Goal: Transaction & Acquisition: Purchase product/service

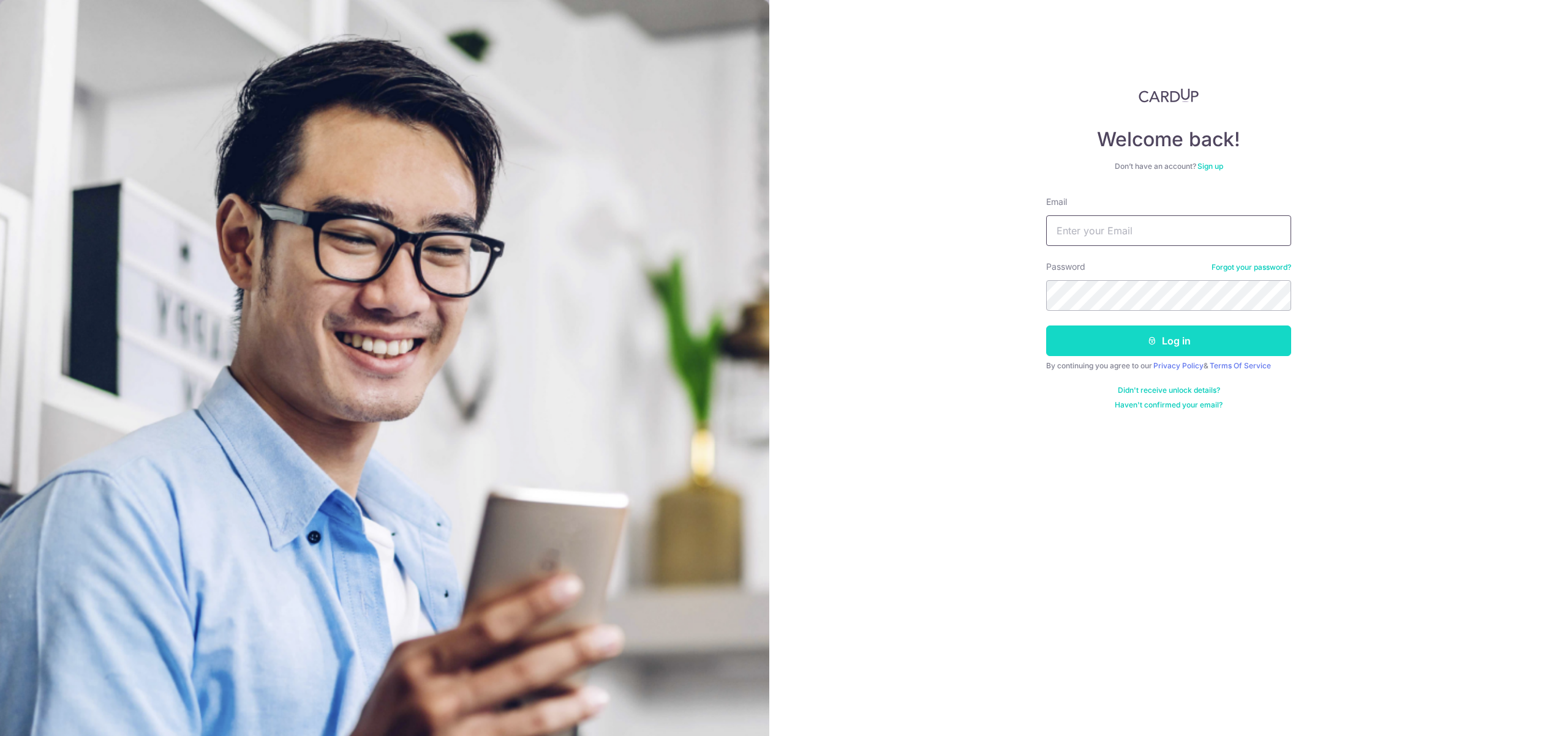
type input "[EMAIL_ADDRESS][DOMAIN_NAME]"
click at [1151, 340] on icon "submit" at bounding box center [1152, 341] width 10 height 10
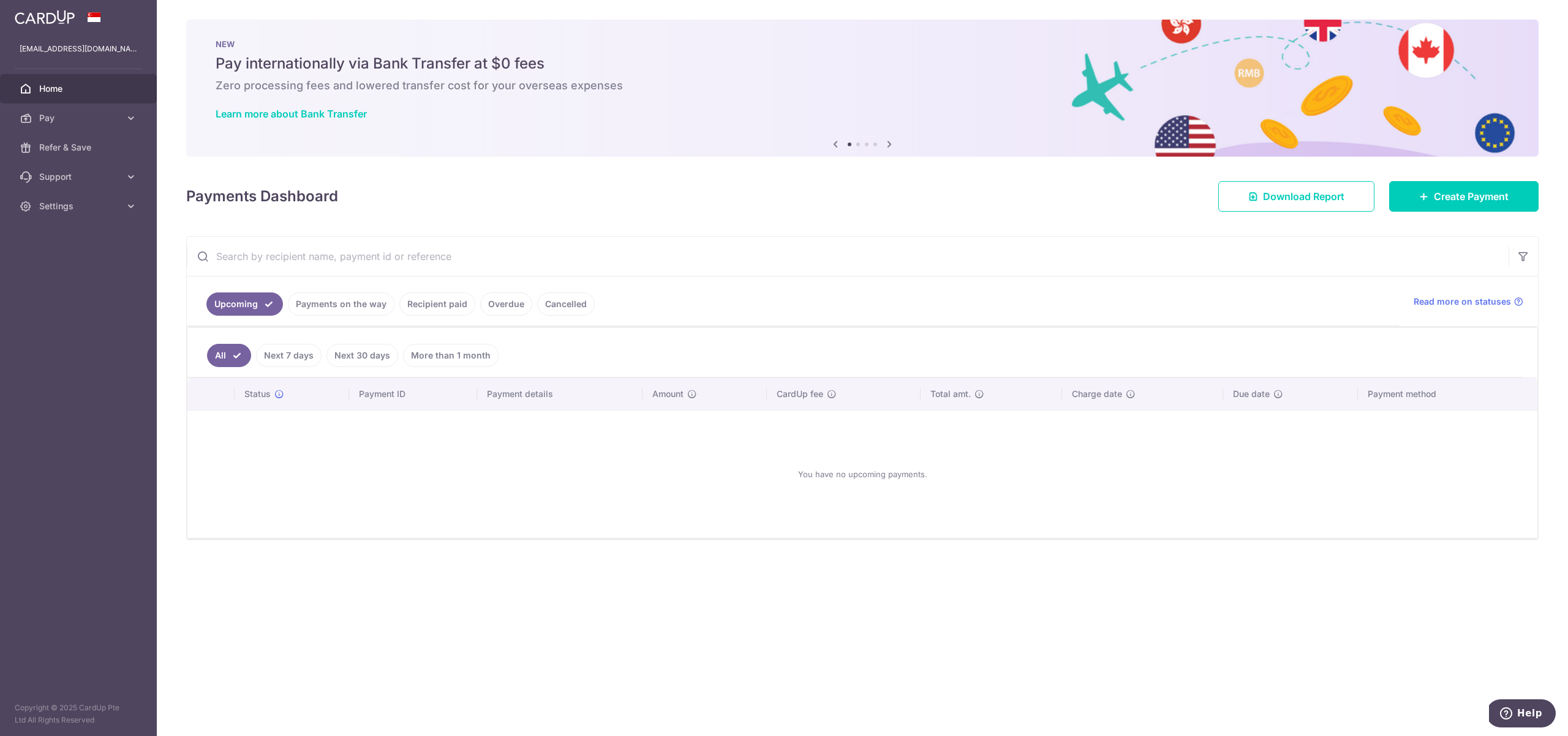
click at [373, 305] on link "Payments on the way" at bounding box center [341, 304] width 107 height 23
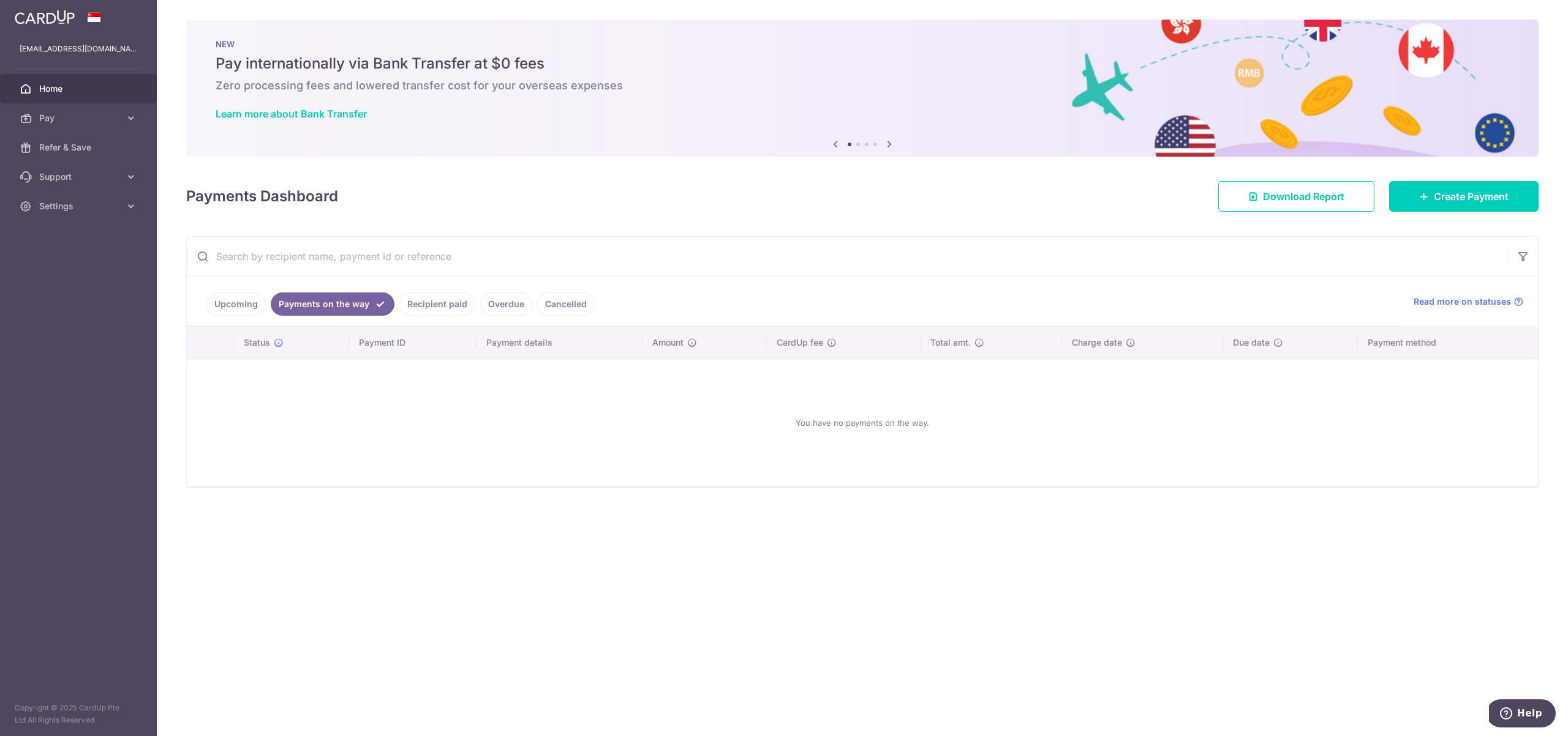
click at [453, 308] on link "Recipient paid" at bounding box center [437, 304] width 76 height 23
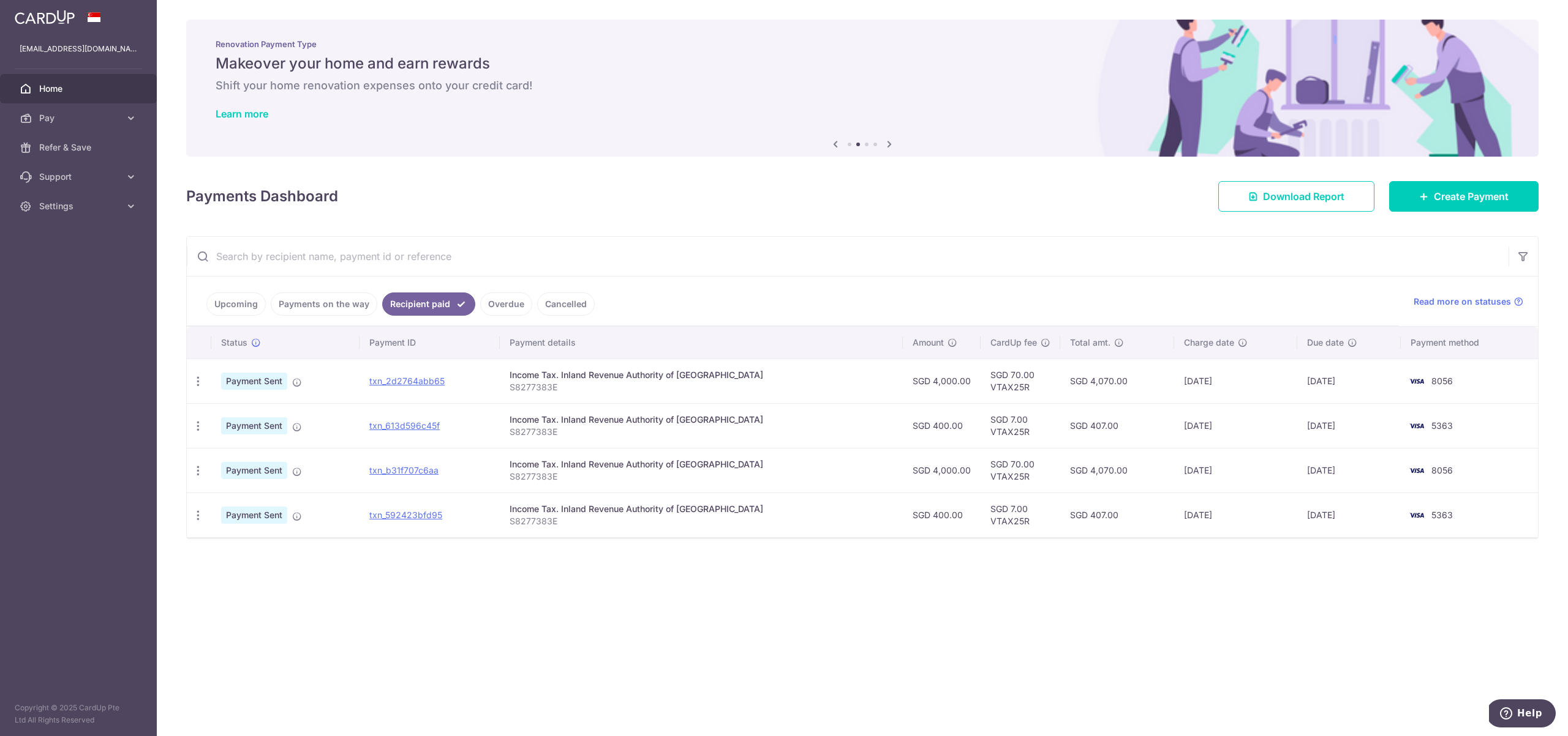
click at [274, 428] on span "Payment Sent" at bounding box center [253, 426] width 66 height 17
click at [406, 427] on link "txn_613d596c45f" at bounding box center [405, 426] width 70 height 10
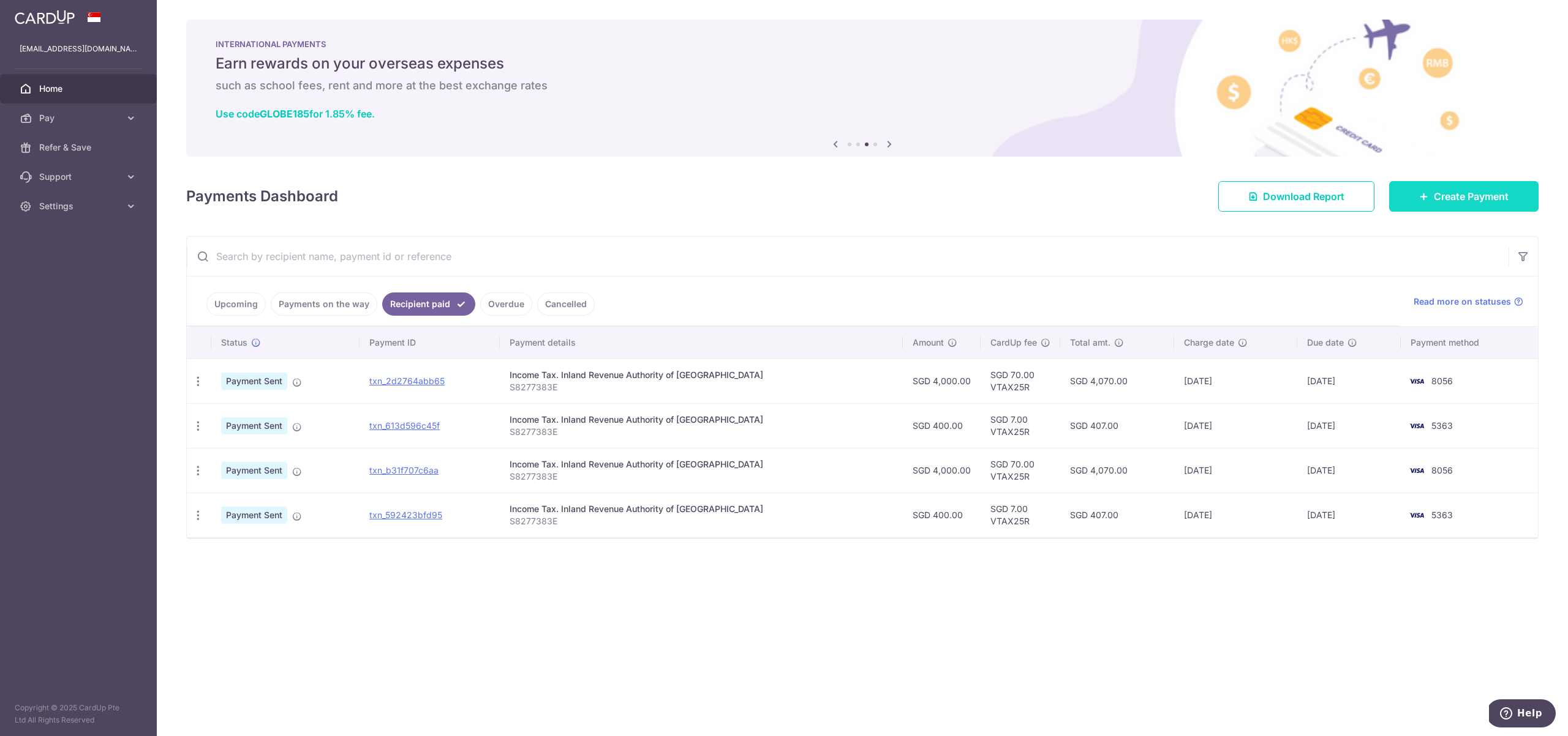
click at [1435, 193] on span "Create Payment" at bounding box center [1471, 196] width 74 height 14
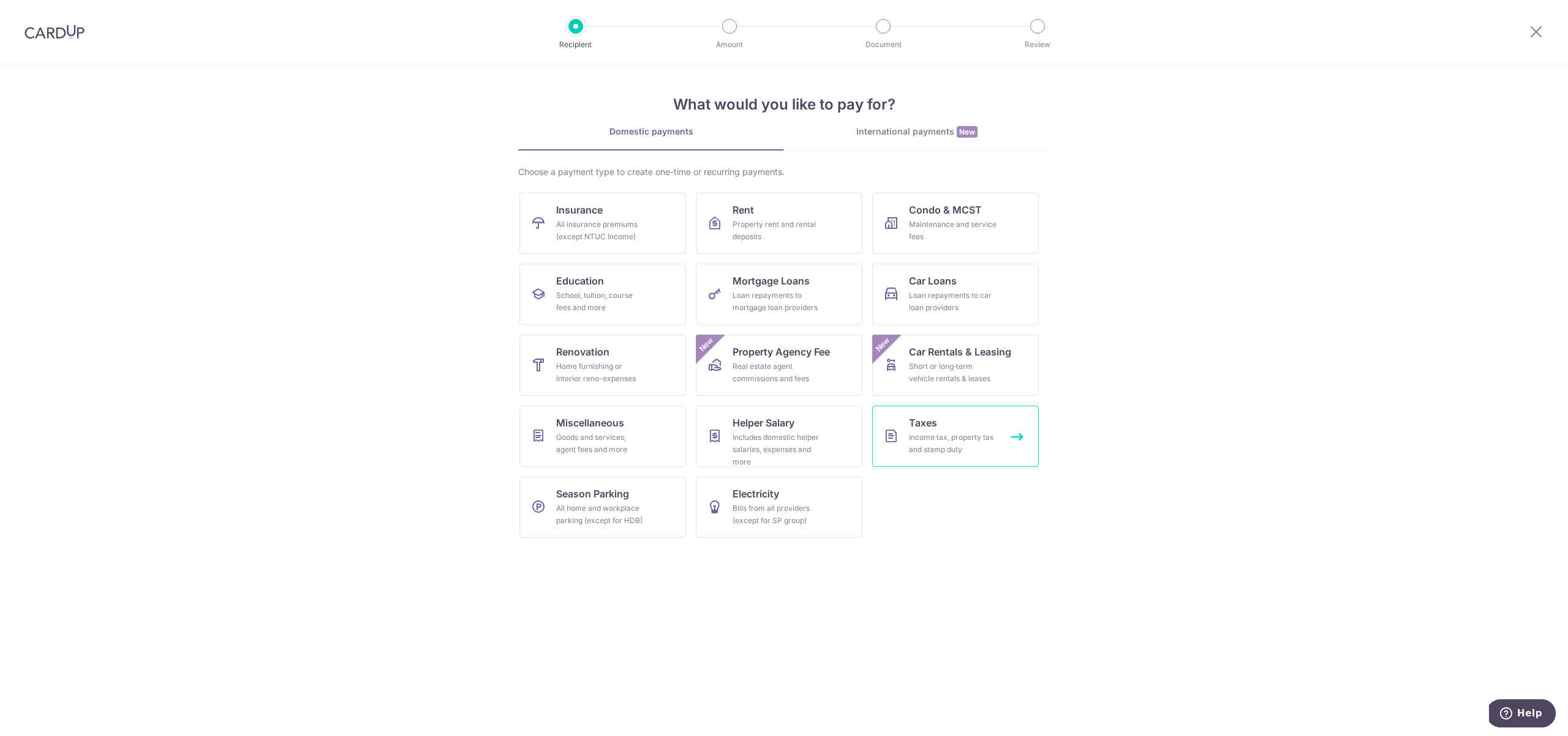
click at [978, 450] on div "Income tax, property tax and stamp duty" at bounding box center [953, 444] width 89 height 25
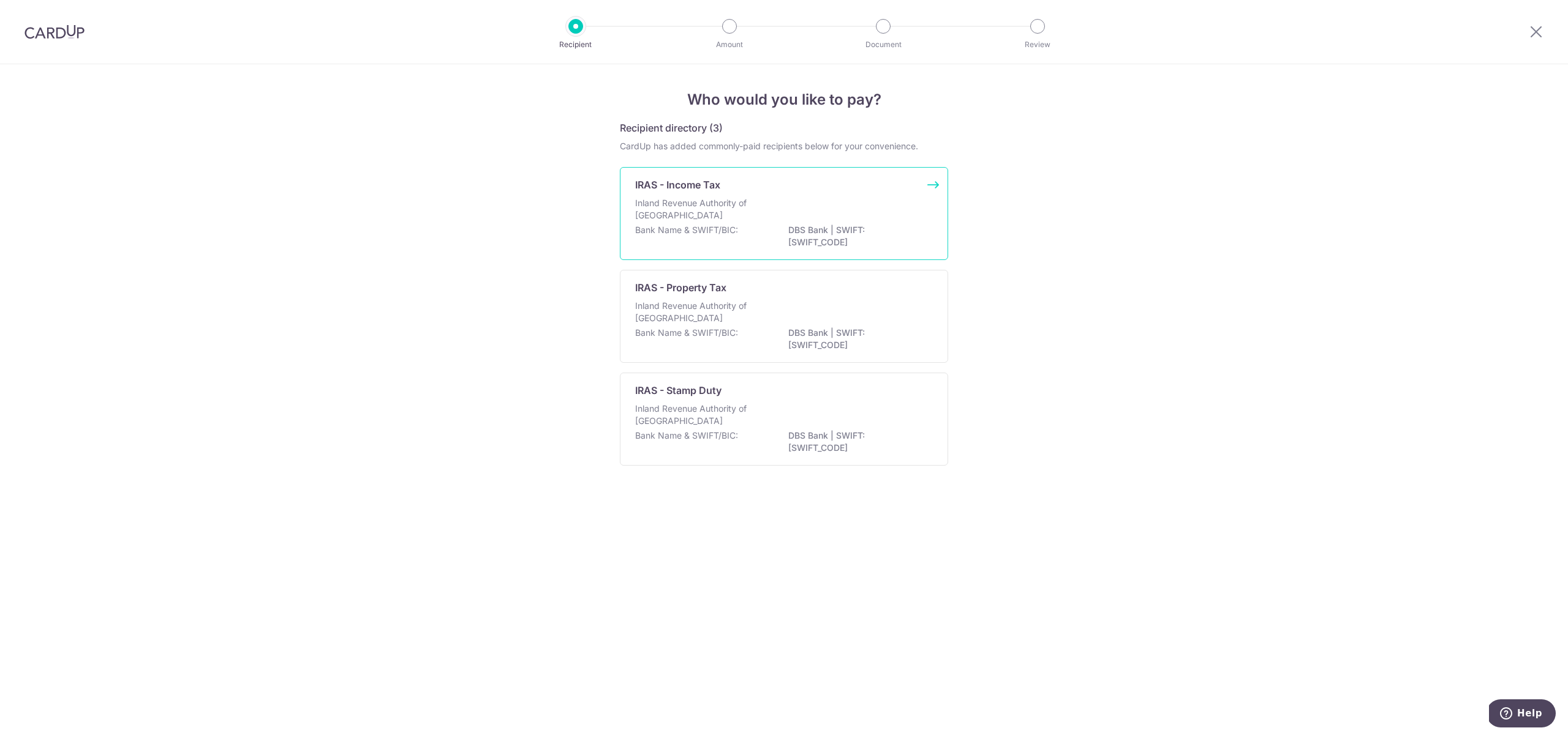
click at [886, 227] on p "DBS Bank | SWIFT: DBSSSGSGXXX" at bounding box center [856, 236] width 137 height 25
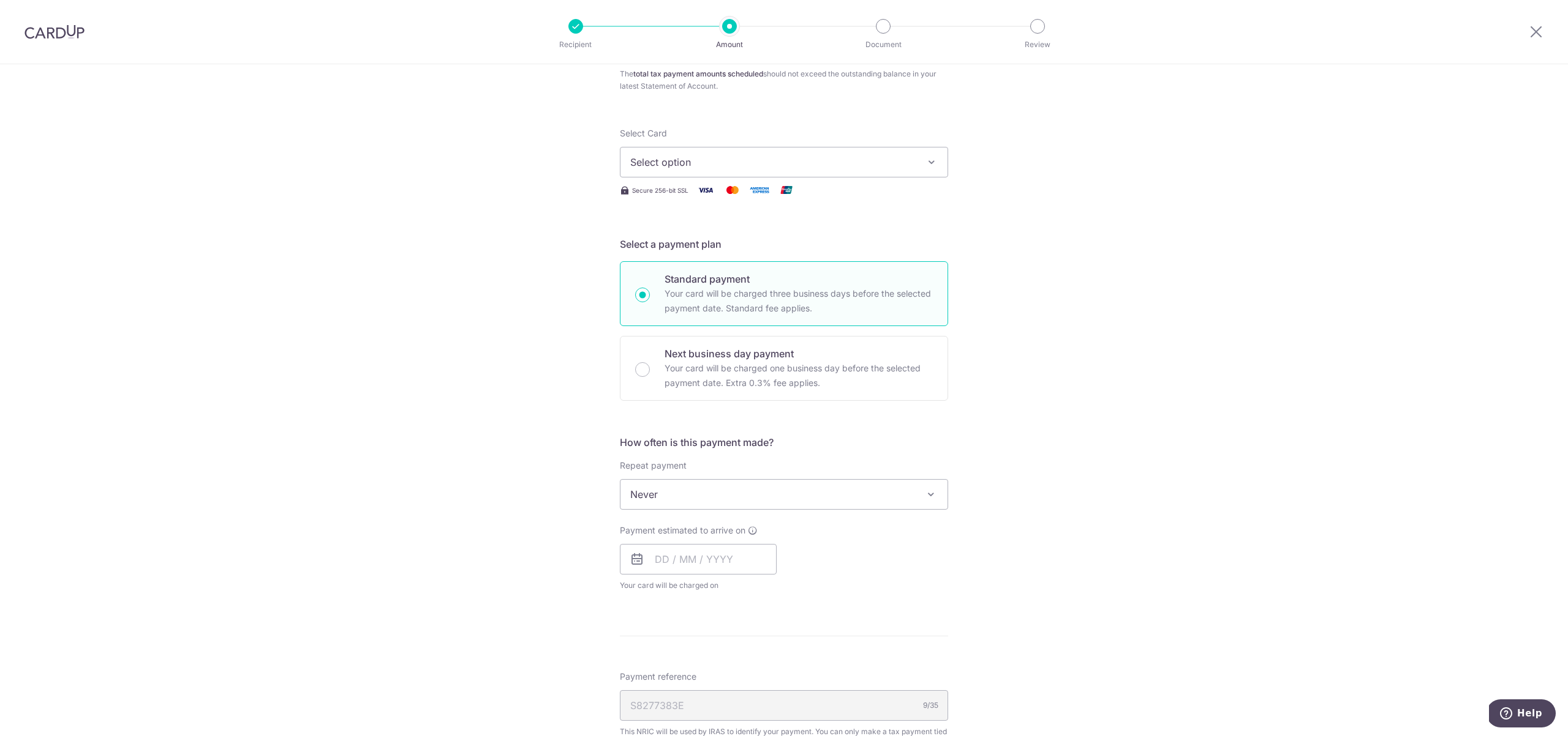
scroll to position [177, 0]
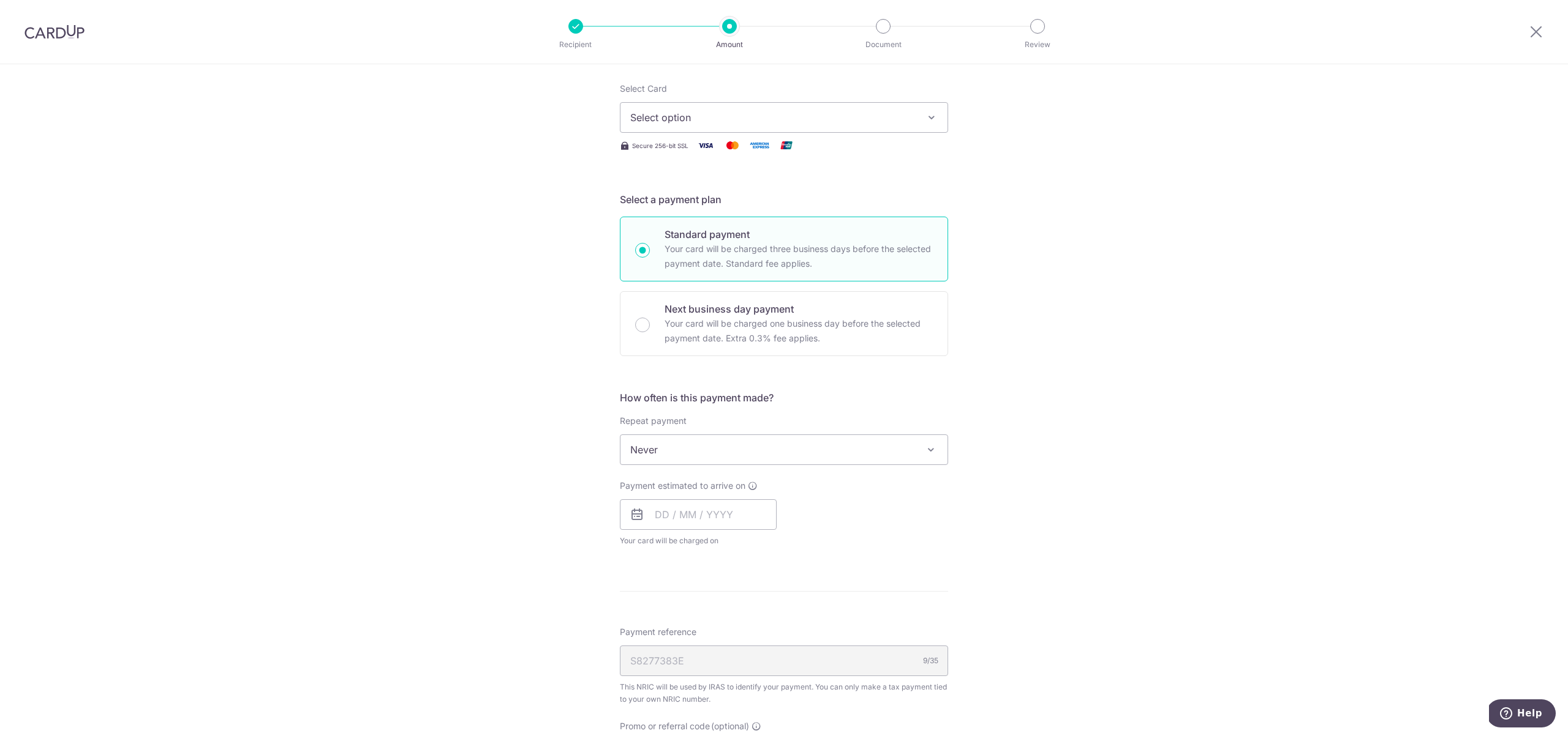
click at [877, 123] on div "Tell us more about your payment Enter one-time or monthly payment amount SGD Th…" at bounding box center [784, 439] width 329 height 1055
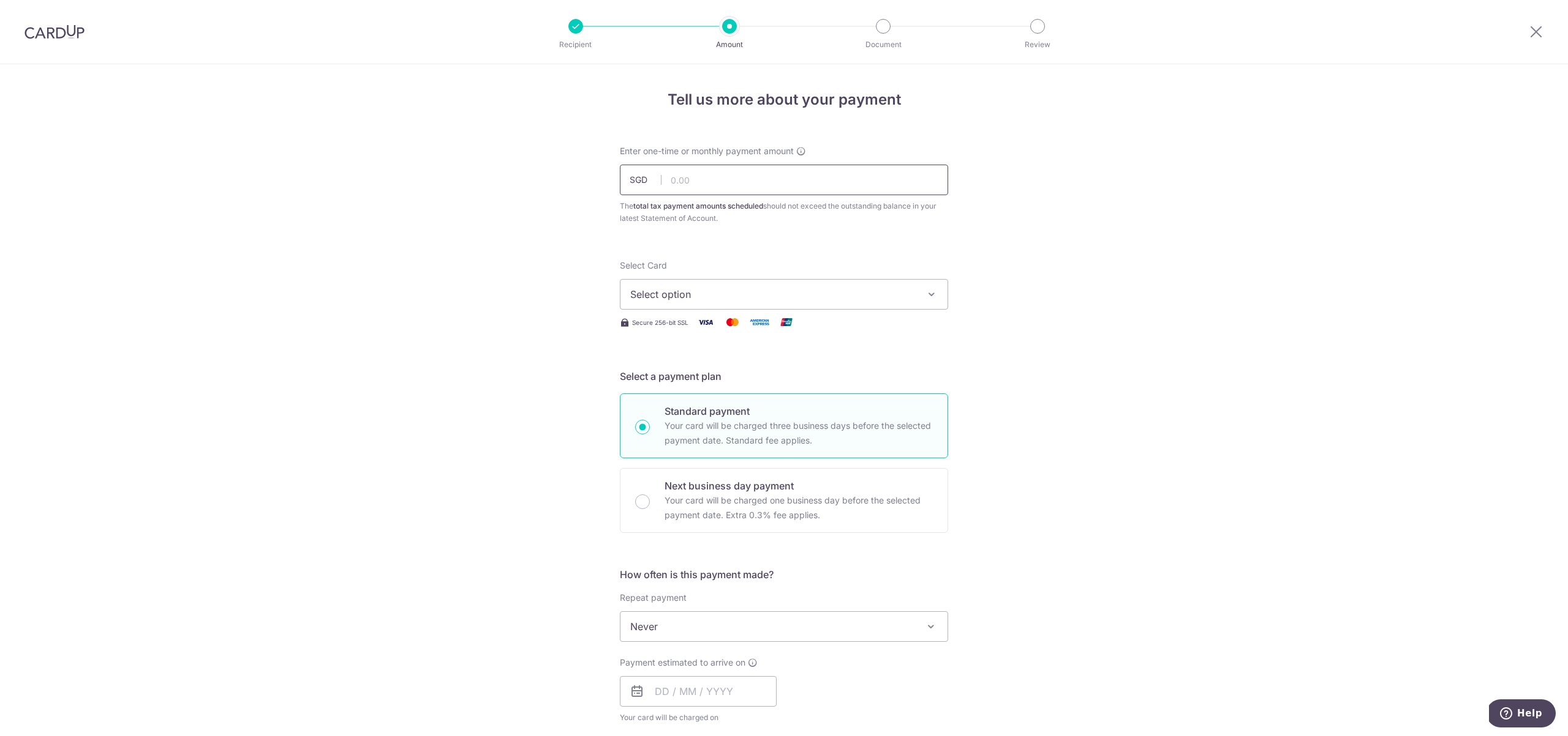
click at [813, 184] on input "text" at bounding box center [784, 180] width 329 height 30
click at [754, 193] on input "text" at bounding box center [784, 180] width 329 height 30
type input "400.00"
click at [849, 239] on form "Enter one-time or monthly payment amount SGD 400.00 400.00 The total tax paymen…" at bounding box center [784, 644] width 329 height 998
click at [835, 301] on span "Select option" at bounding box center [773, 293] width 286 height 14
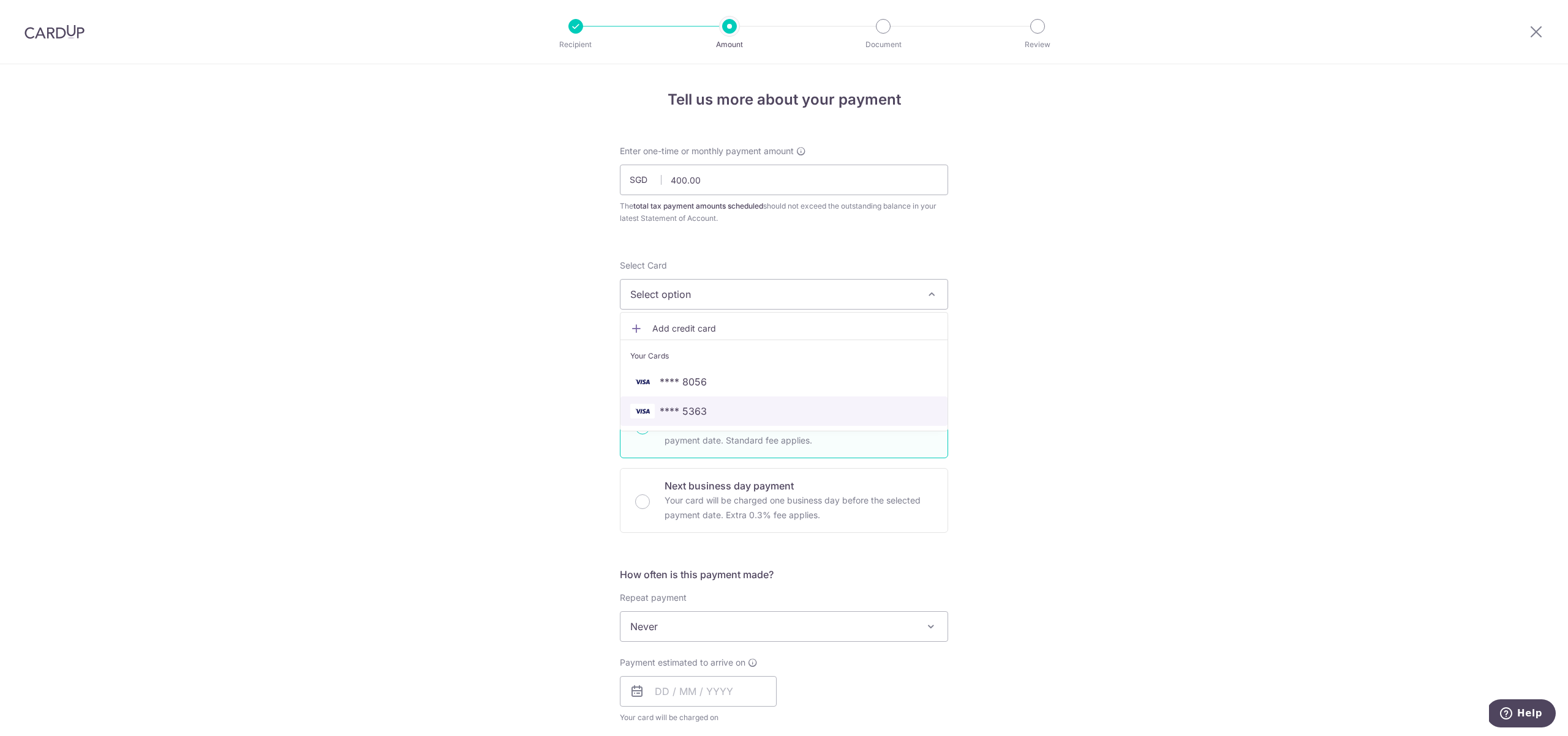
click at [707, 405] on span "**** 5363" at bounding box center [783, 410] width 308 height 14
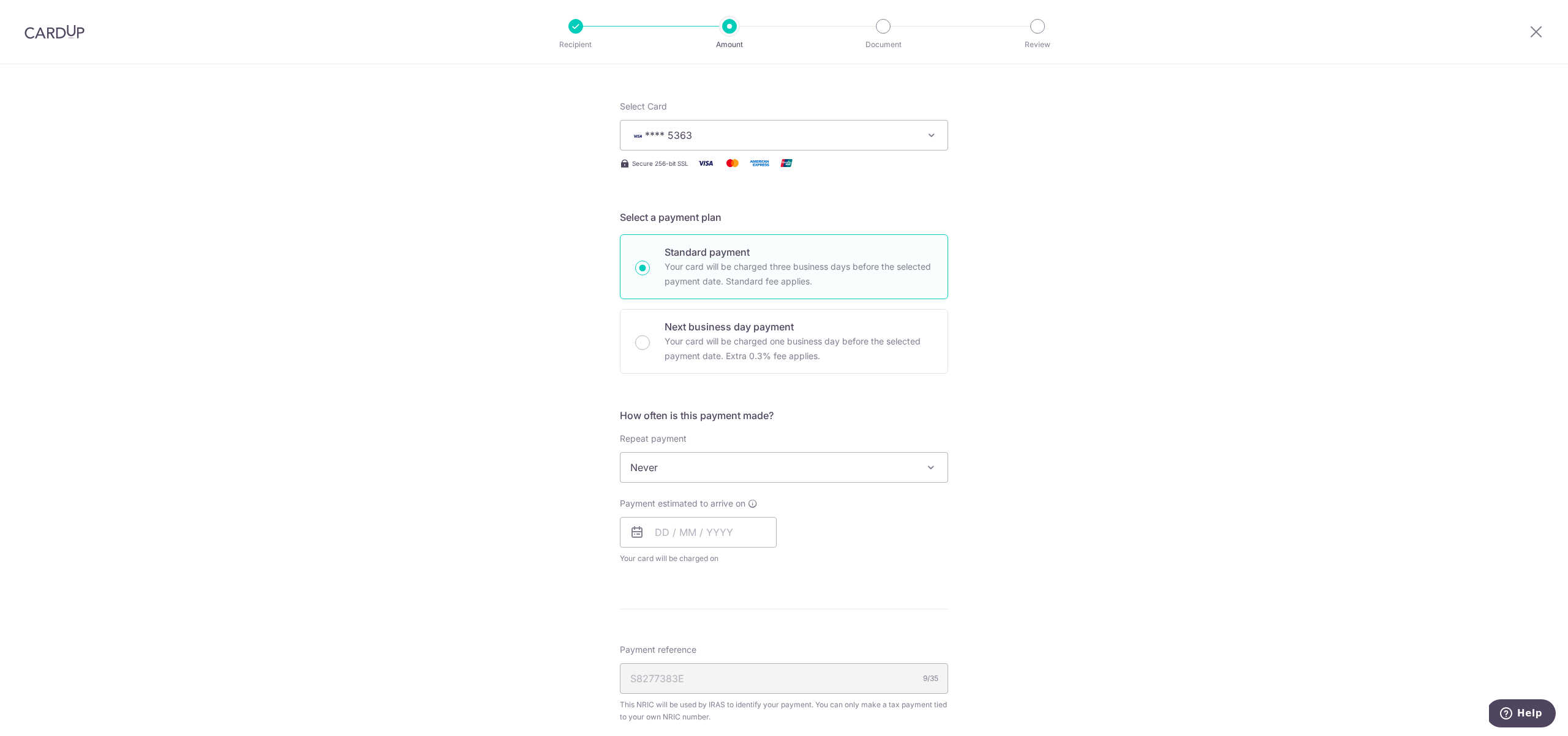
scroll to position [162, 0]
click at [860, 467] on span "Never" at bounding box center [783, 465] width 327 height 30
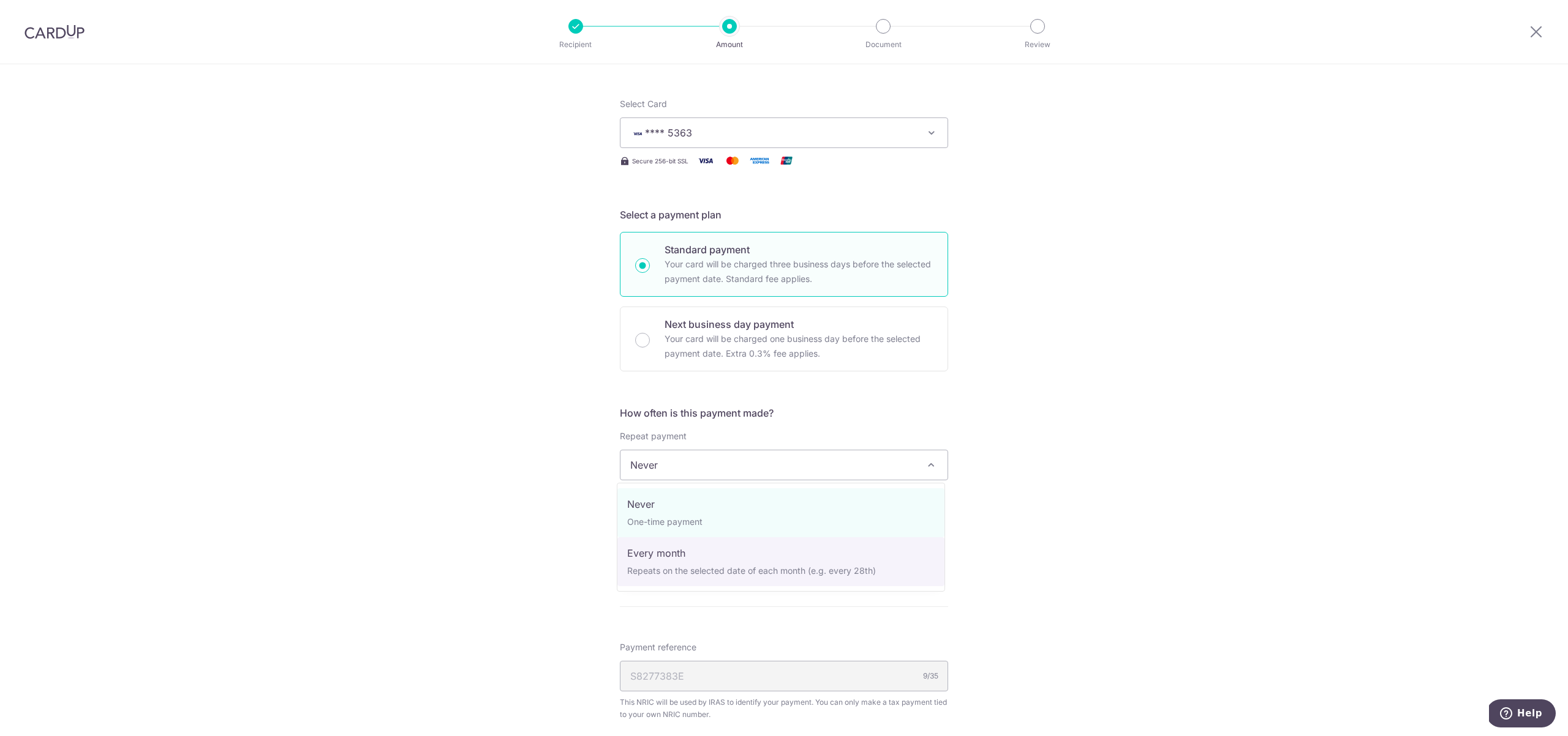
select select "3"
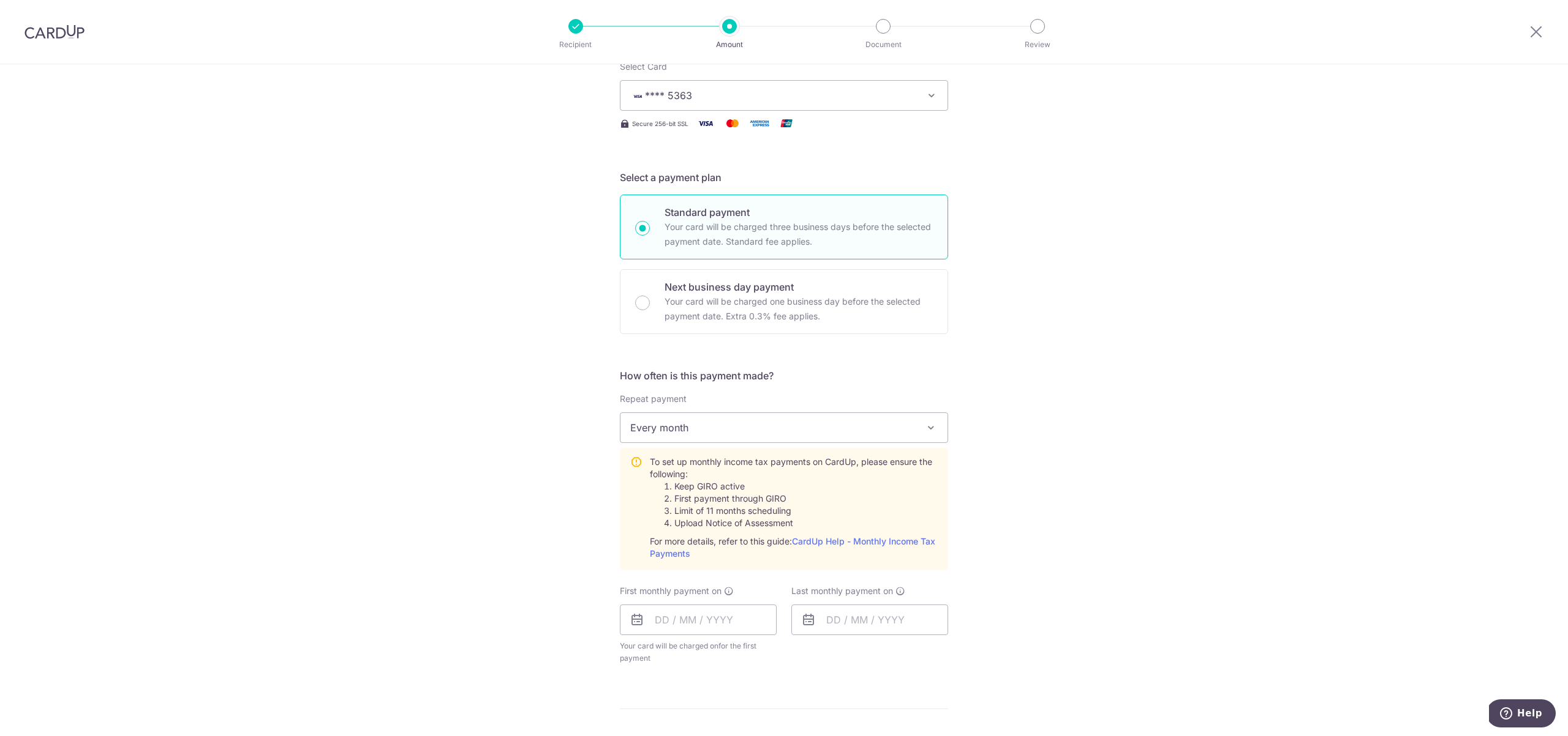
scroll to position [333, 0]
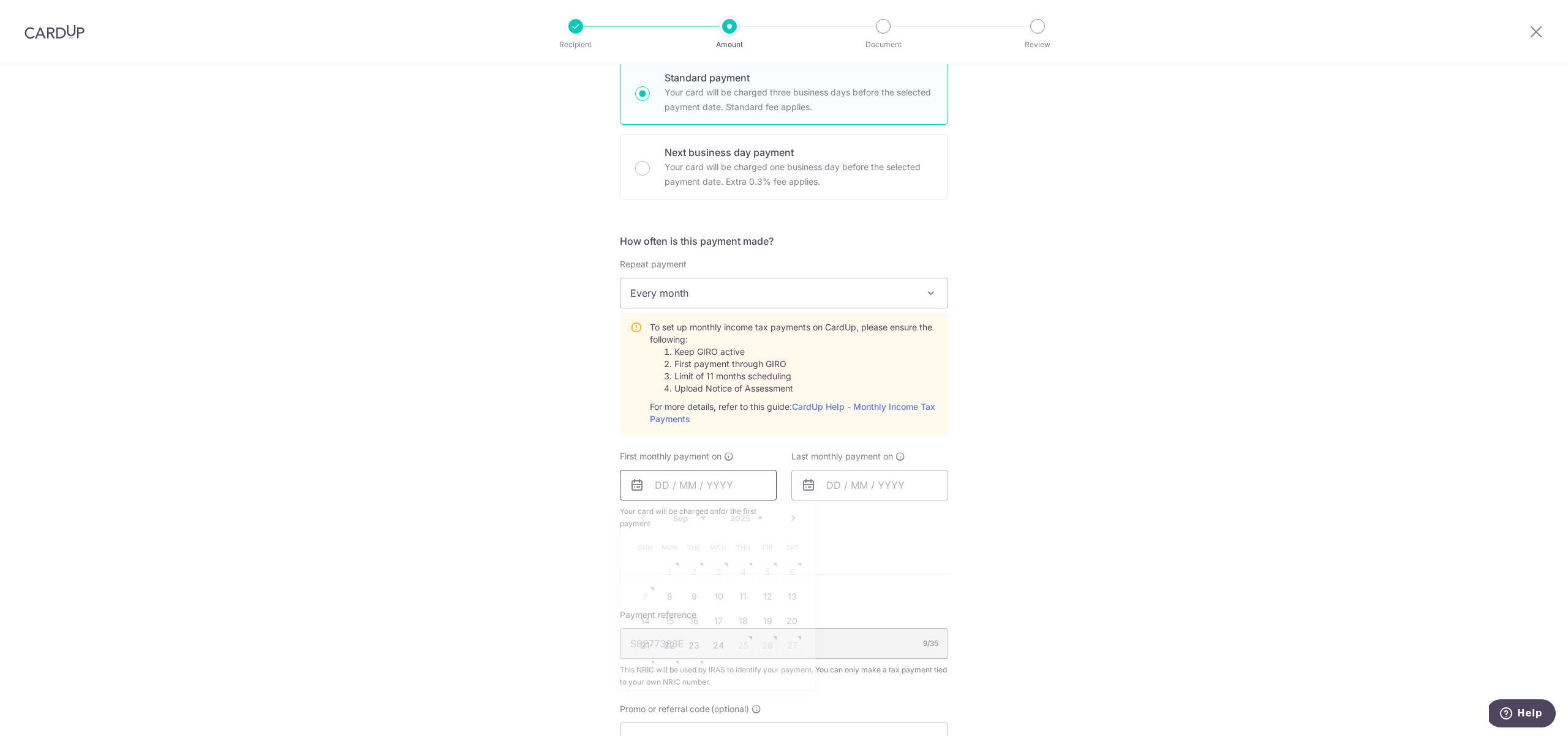
click at [721, 485] on input "text" at bounding box center [698, 486] width 157 height 30
click at [743, 453] on div "First monthly payment on Prev Next Sep Oct Nov Dec 2025 2026 Sun Mon Tue Wed Th…" at bounding box center [698, 490] width 157 height 80
click at [721, 484] on input "text" at bounding box center [698, 486] width 157 height 30
click at [672, 597] on link "8" at bounding box center [669, 596] width 20 height 20
type input "08/09/2025"
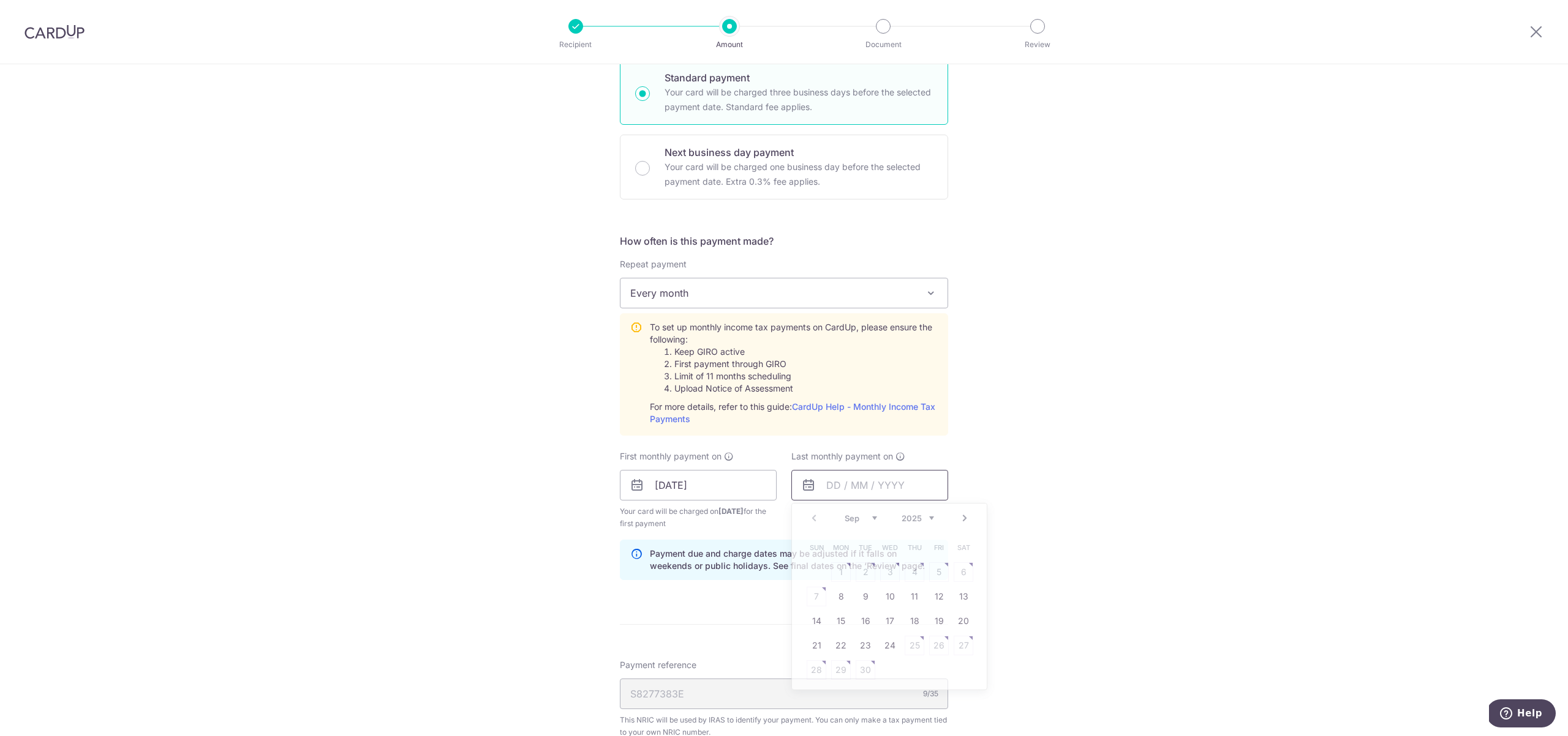
click at [880, 481] on input "text" at bounding box center [870, 486] width 157 height 30
click at [870, 517] on select "Sep Oct Nov Dec" at bounding box center [860, 518] width 32 height 10
click at [929, 513] on select "2025 2026" at bounding box center [917, 518] width 32 height 10
click at [862, 517] on select "Jan Feb Mar Apr May Jun Jul Aug Sep Oct" at bounding box center [860, 518] width 32 height 10
click at [886, 595] on table "Sun Mon Tue Wed Thu Fri Sat 1 2 3 4 5 6 7 8 9 10 11 12 13 14 15 16 17 18 19 20 …" at bounding box center [890, 608] width 171 height 147
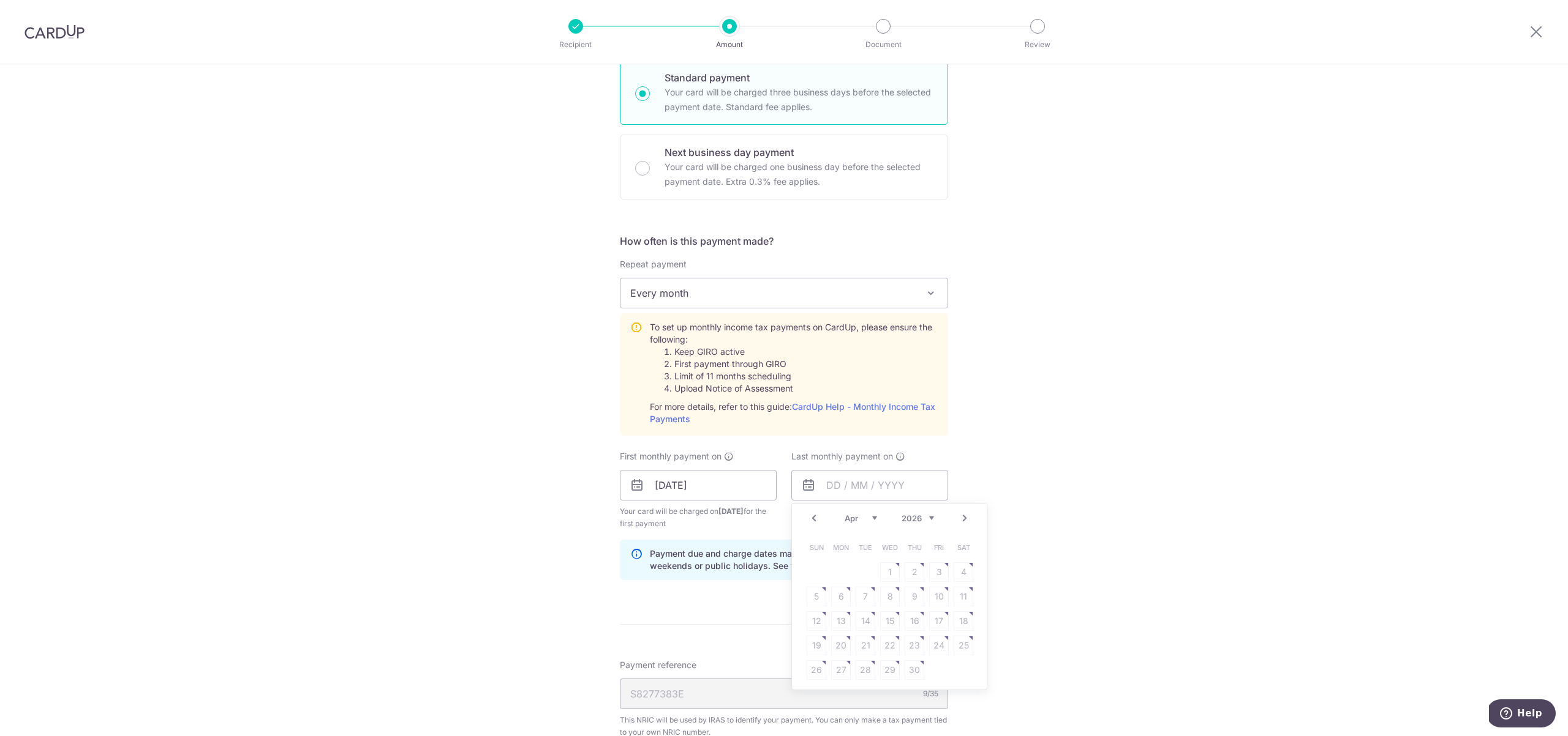
click at [870, 517] on select "Jan Feb Mar Apr May Jun [DATE] Aug Sep Oct" at bounding box center [860, 518] width 32 height 10
click at [886, 644] on link "25" at bounding box center [890, 646] width 20 height 20
type input "[DATE]"
click at [979, 503] on div "Tell us more about your payment Enter one-time or monthly payment amount SGD 40…" at bounding box center [784, 393] width 1568 height 1326
click at [714, 484] on input "08/09/2025" at bounding box center [698, 486] width 157 height 30
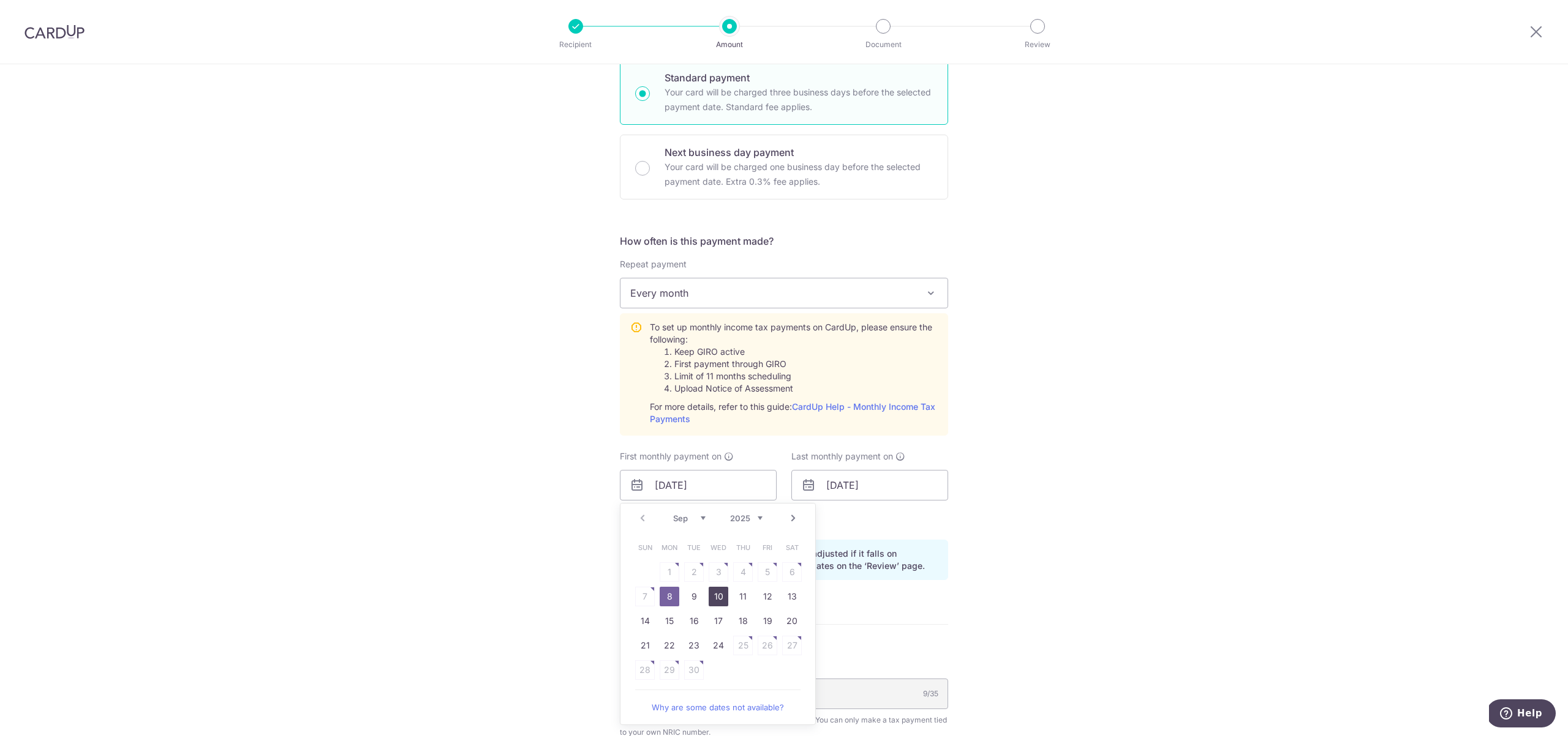
click at [714, 601] on link "10" at bounding box center [718, 596] width 20 height 20
type input "[DATE]"
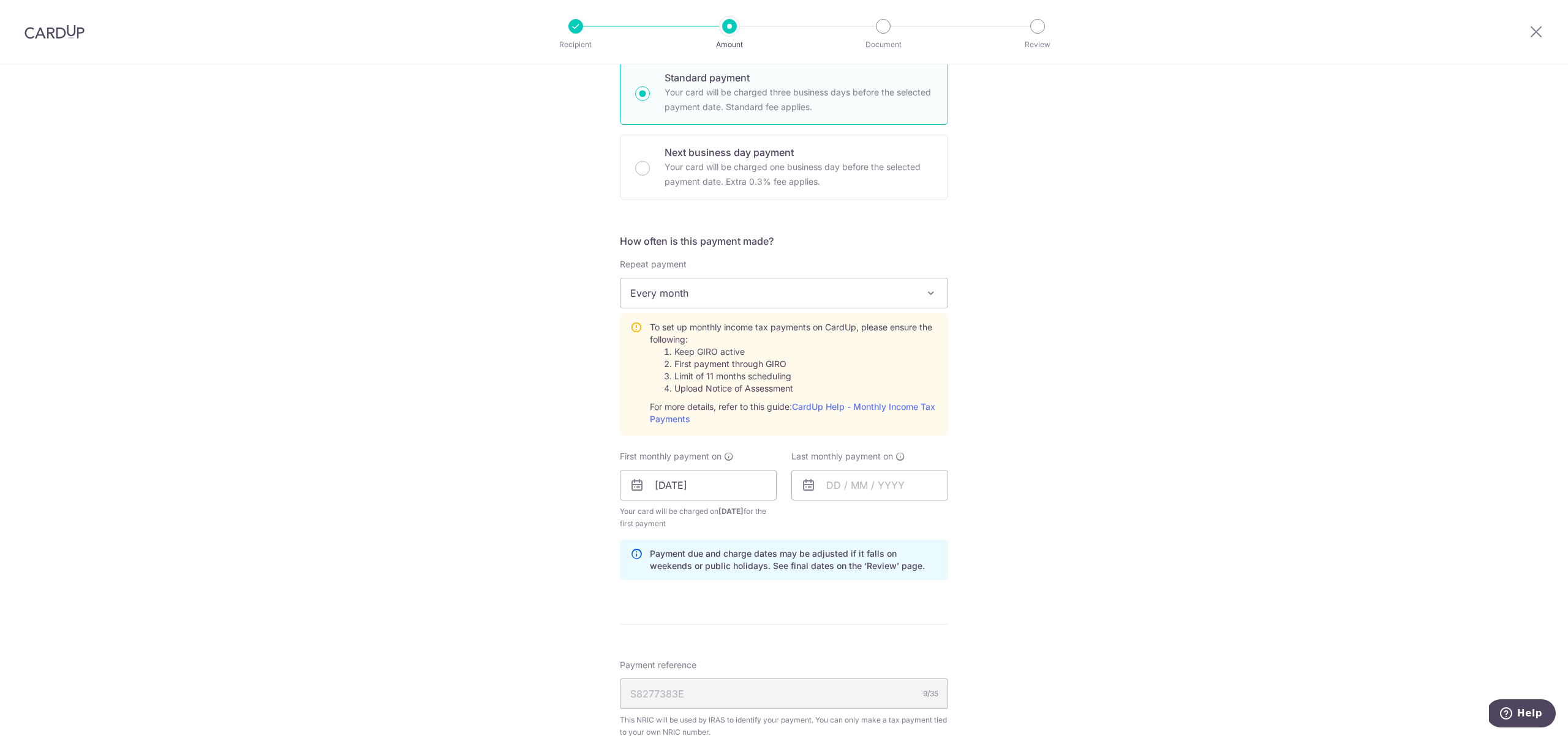
click at [850, 528] on div "Last monthly payment on" at bounding box center [870, 490] width 171 height 80
click at [848, 488] on input "text" at bounding box center [870, 486] width 157 height 30
click at [910, 518] on select "2025 2026" at bounding box center [917, 518] width 32 height 10
click at [870, 518] on select "Jan Feb Mar Apr May Jun Jul Aug Sep Oct" at bounding box center [860, 518] width 32 height 10
click at [961, 515] on link "Next" at bounding box center [964, 518] width 14 height 14
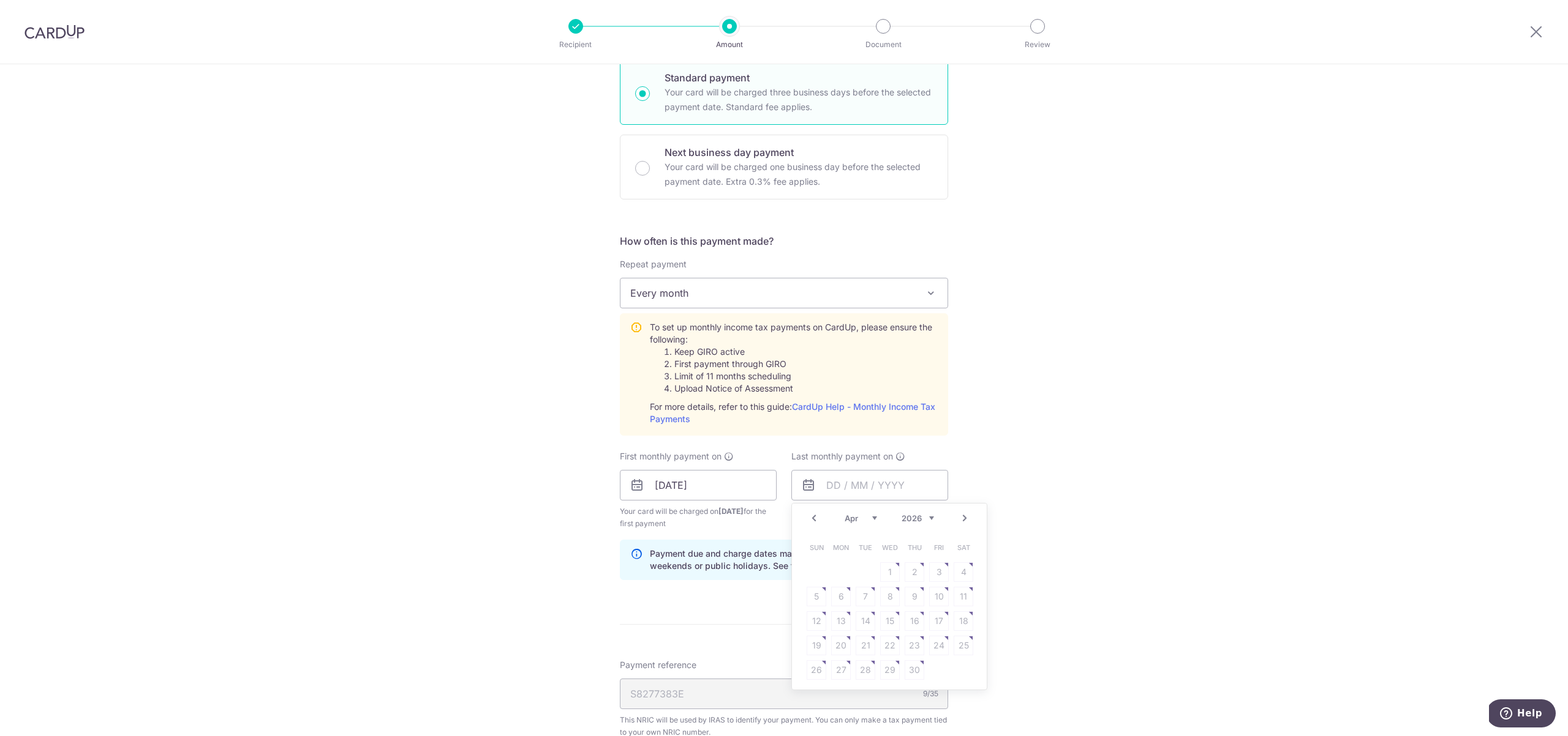
click at [814, 518] on link "Prev" at bounding box center [814, 518] width 14 height 14
click at [882, 642] on link "25" at bounding box center [890, 646] width 20 height 20
type input "25/03/2026"
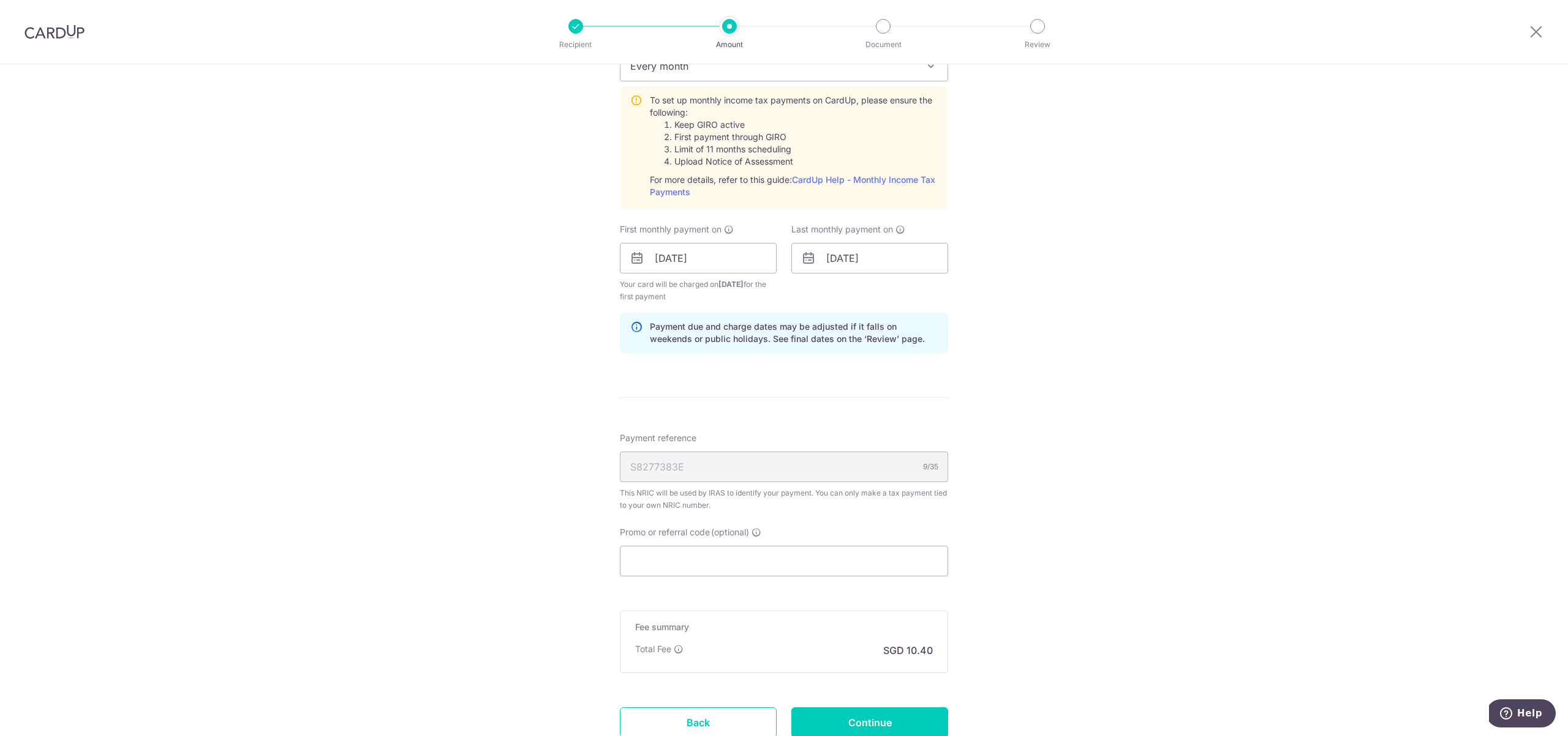
scroll to position [642, 0]
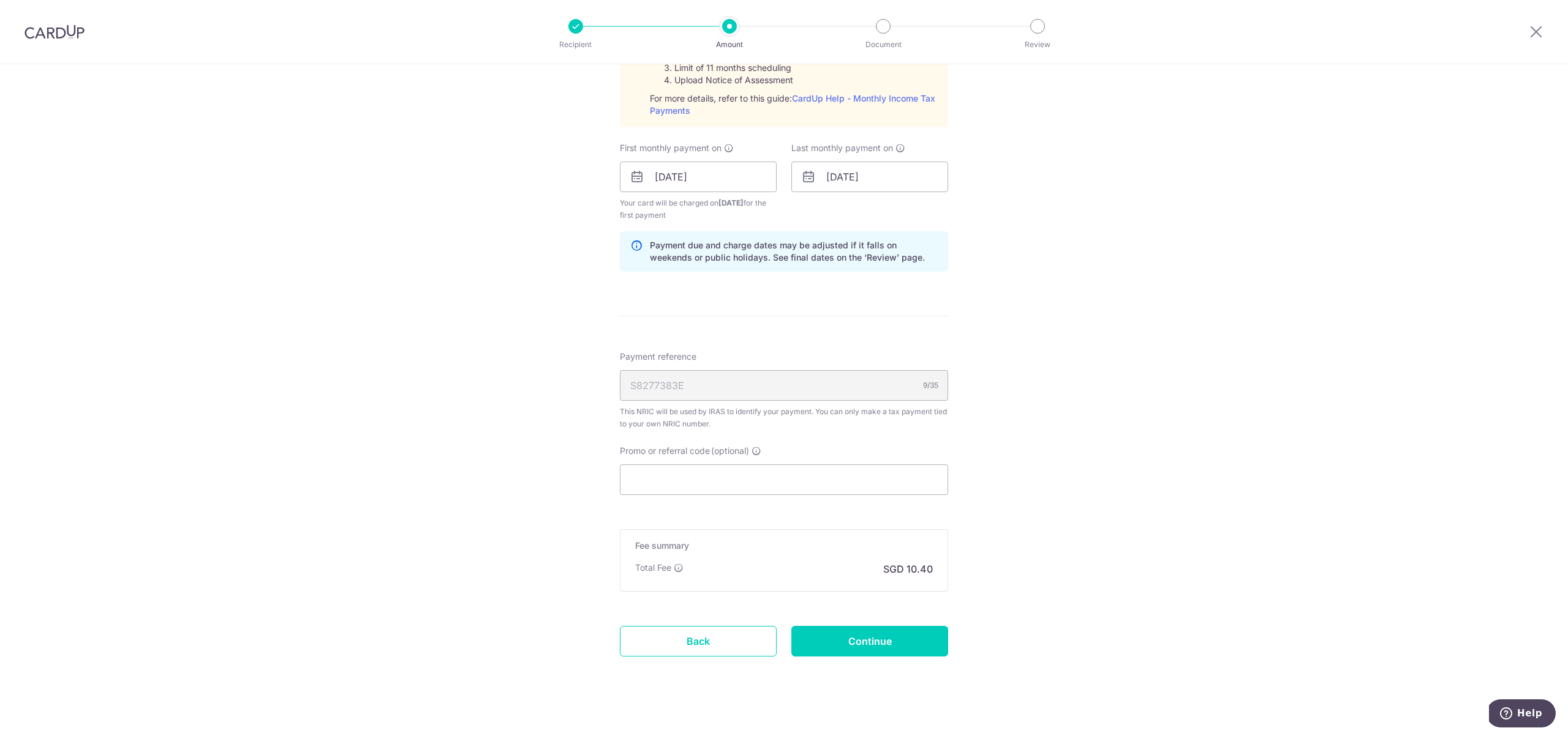
click at [685, 392] on div "S8277383E 9/35" at bounding box center [784, 386] width 329 height 30
drag, startPoint x: 672, startPoint y: 387, endPoint x: 647, endPoint y: 388, distance: 25.0
click at [647, 388] on div "S8277383E 9/35" at bounding box center [784, 386] width 329 height 30
drag, startPoint x: 672, startPoint y: 416, endPoint x: 695, endPoint y: 434, distance: 29.2
click at [695, 434] on div "Payment reference S8277383E 9/35 This NRIC will be used by IRAS to identify you…" at bounding box center [784, 423] width 329 height 145
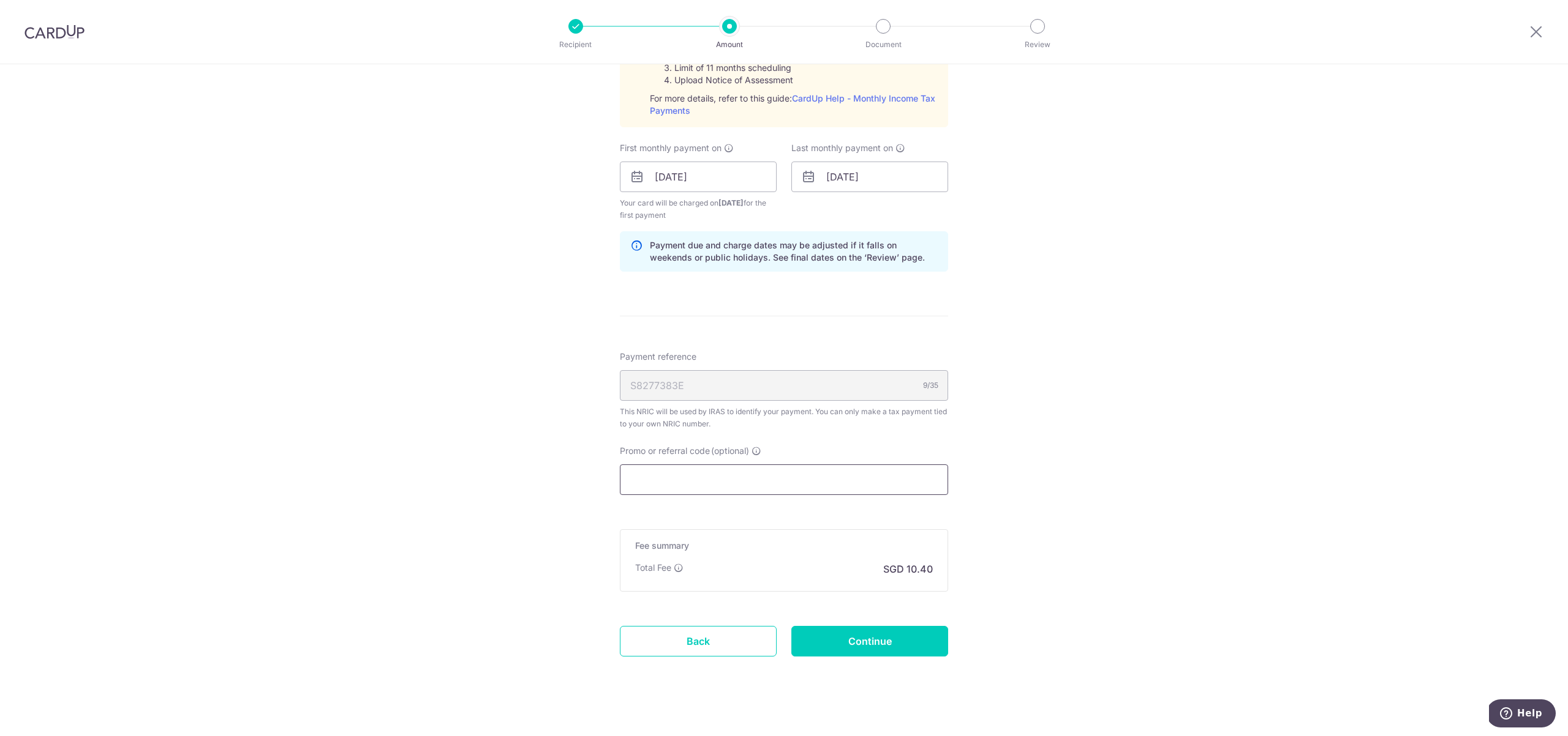
click at [688, 483] on input "Promo or referral code (optional)" at bounding box center [784, 480] width 329 height 30
paste input "3HOME25R"
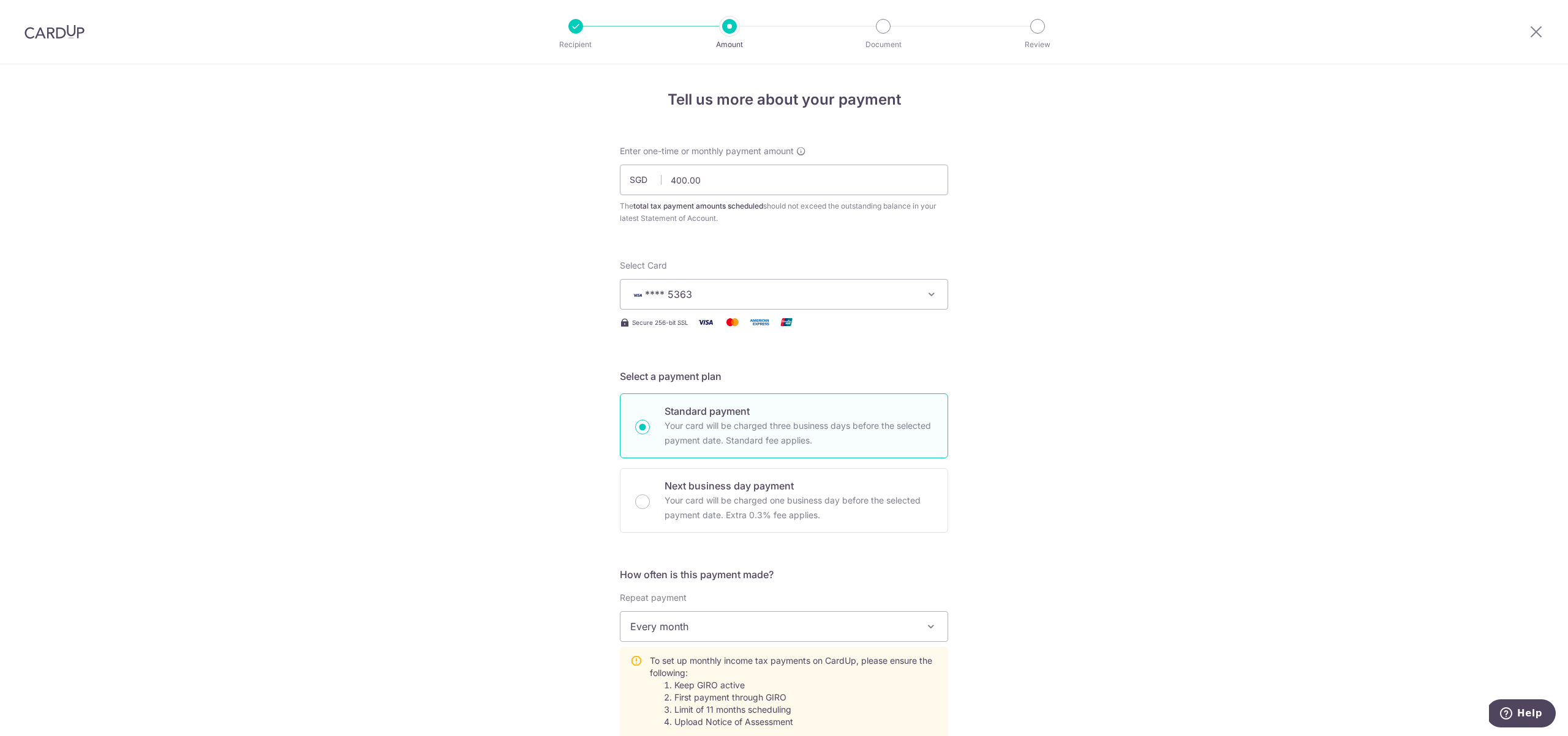
scroll to position [709, 0]
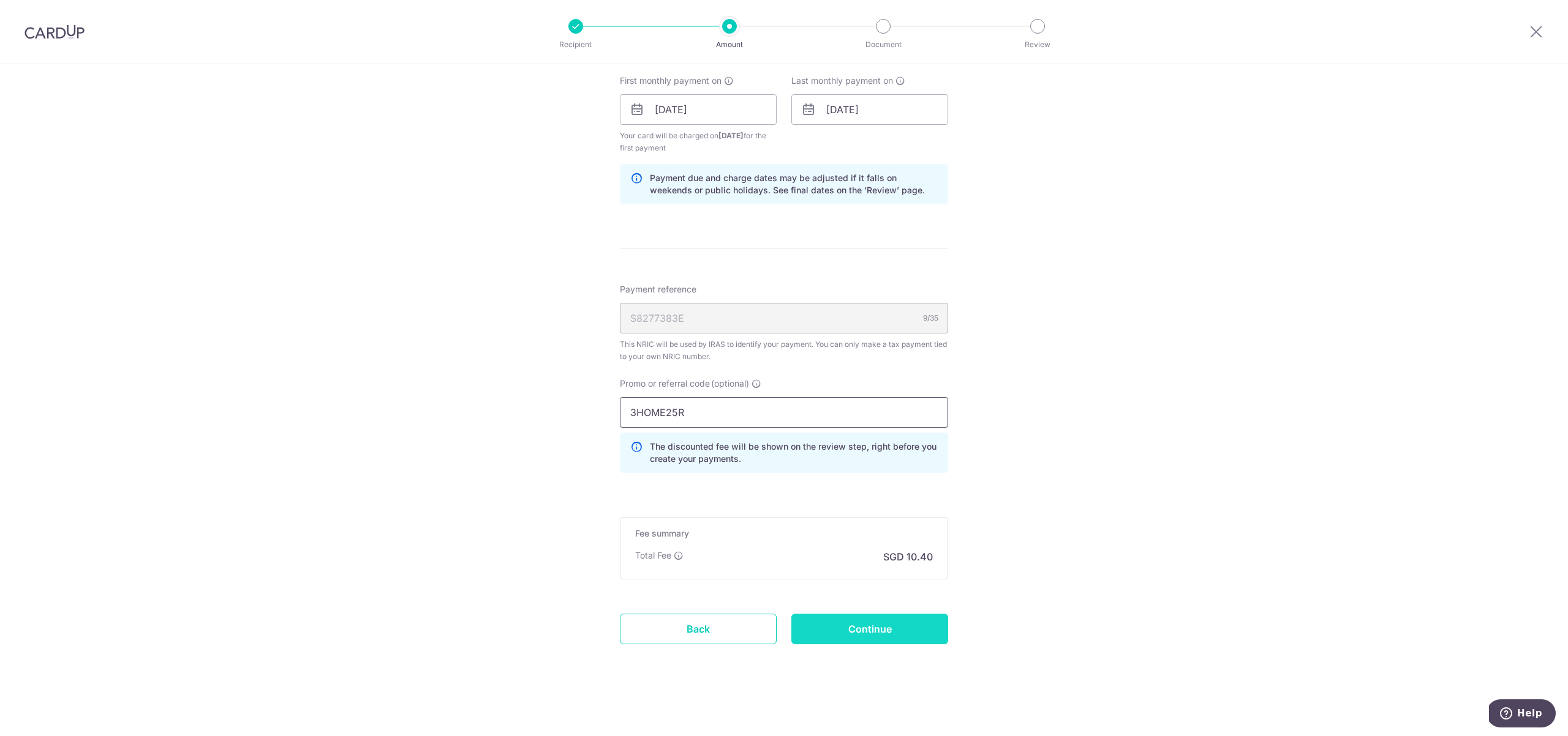
type input "3HOME25R"
click at [881, 637] on input "Continue" at bounding box center [870, 629] width 157 height 30
type input "Create Schedule"
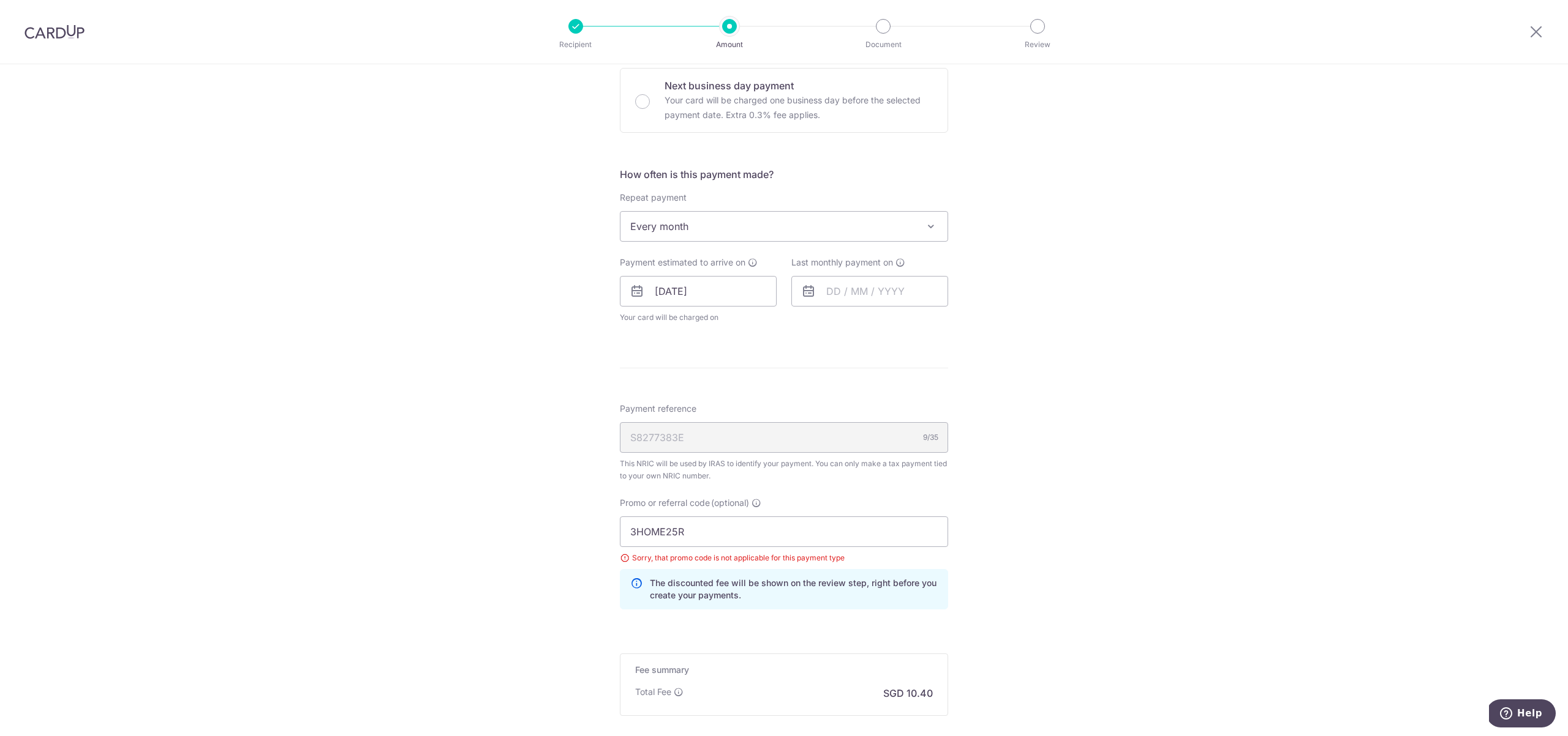
scroll to position [401, 0]
click at [717, 540] on input "3HOME25R" at bounding box center [784, 531] width 329 height 30
paste input "MLTAX"
type input "MLTAX25R"
click at [866, 554] on div "Sorry, that promo code is not applicable for this payment type" at bounding box center [784, 557] width 329 height 12
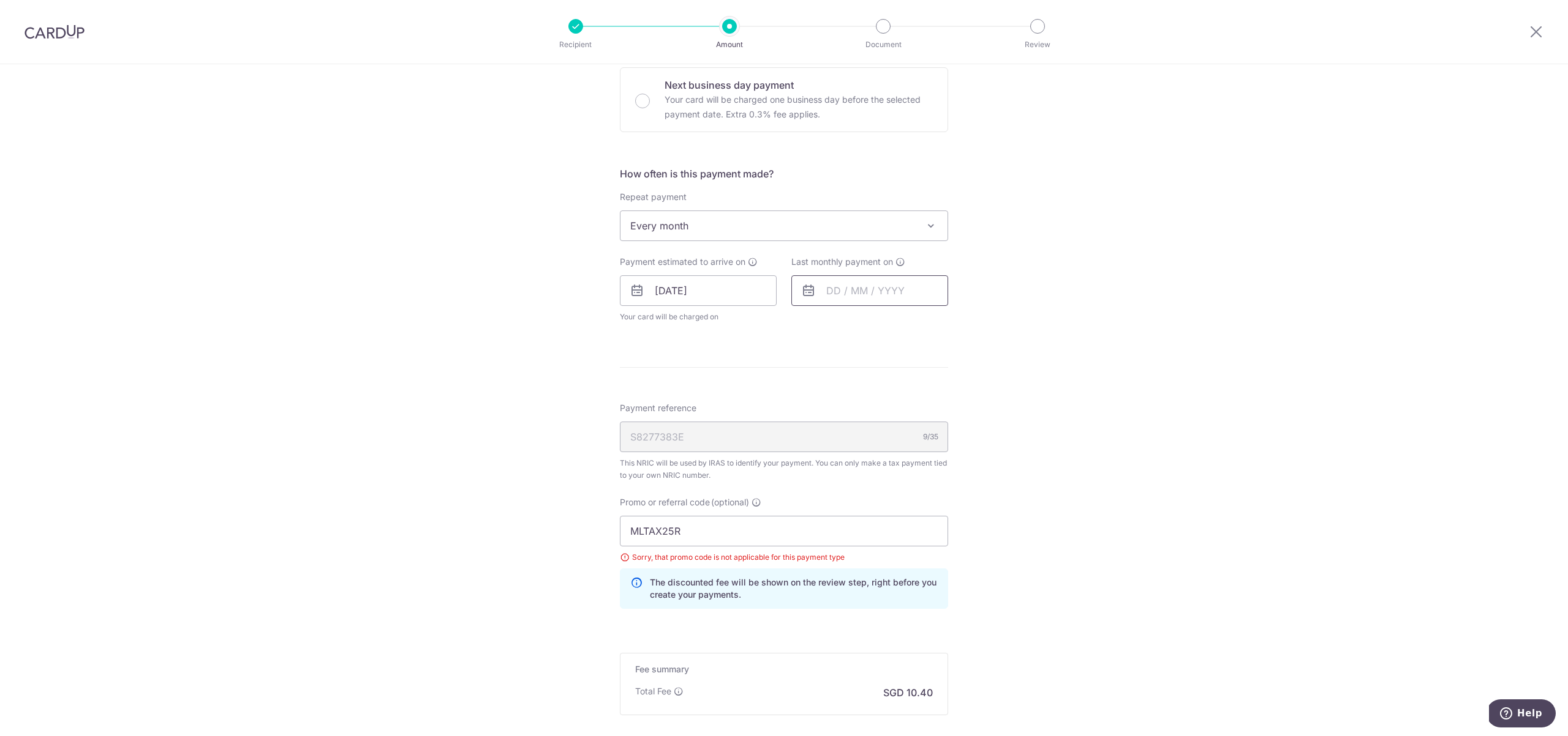
click at [880, 288] on input "text" at bounding box center [870, 290] width 157 height 30
click at [870, 321] on select "Sep Oct Nov Dec" at bounding box center [860, 324] width 32 height 10
click at [918, 323] on select "2025 2026" at bounding box center [917, 324] width 32 height 10
click at [870, 325] on select "Jan Feb Mar Apr May Jun Jul Aug Sep Oct" at bounding box center [860, 324] width 32 height 10
click at [915, 402] on link "10" at bounding box center [914, 402] width 20 height 20
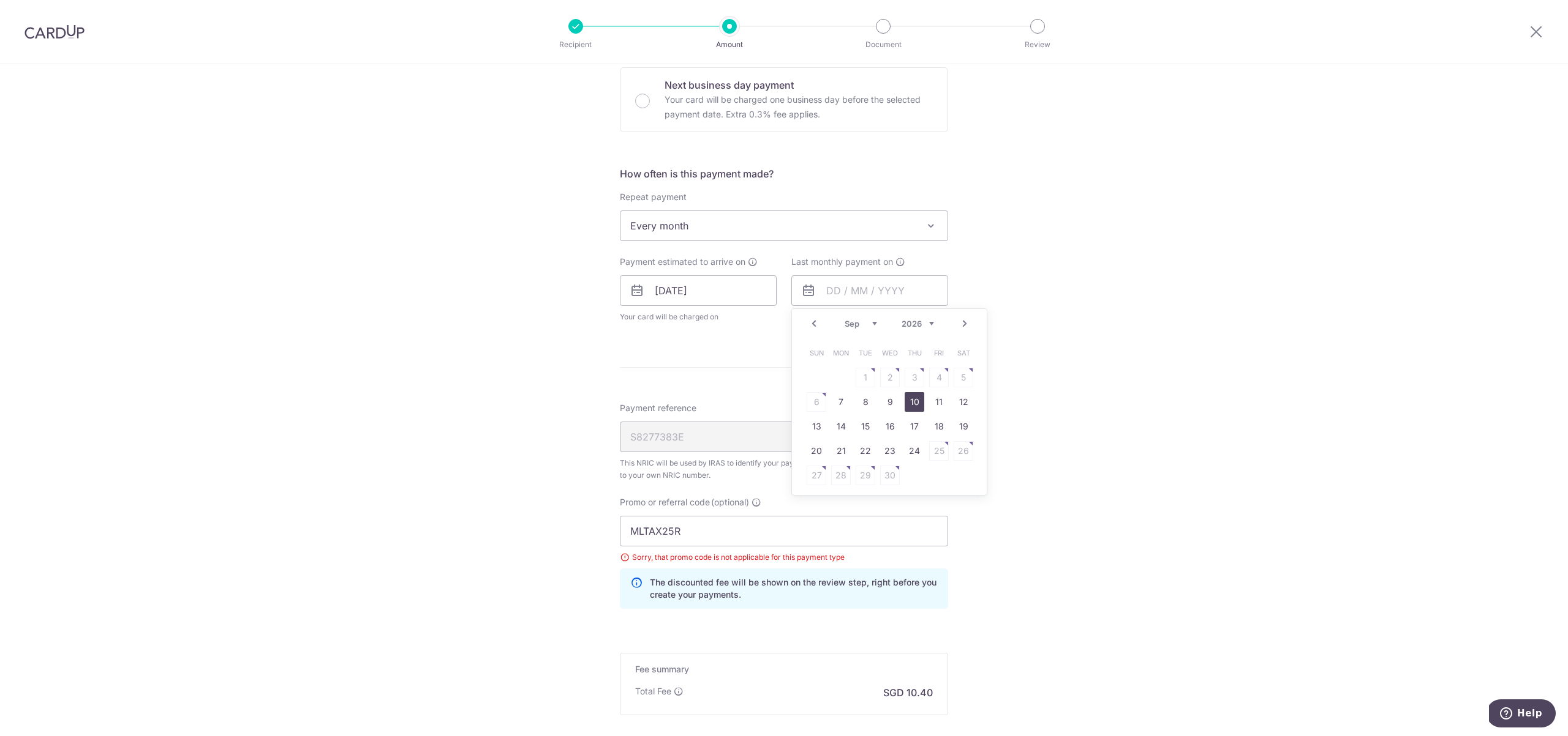
type input "10/09/2026"
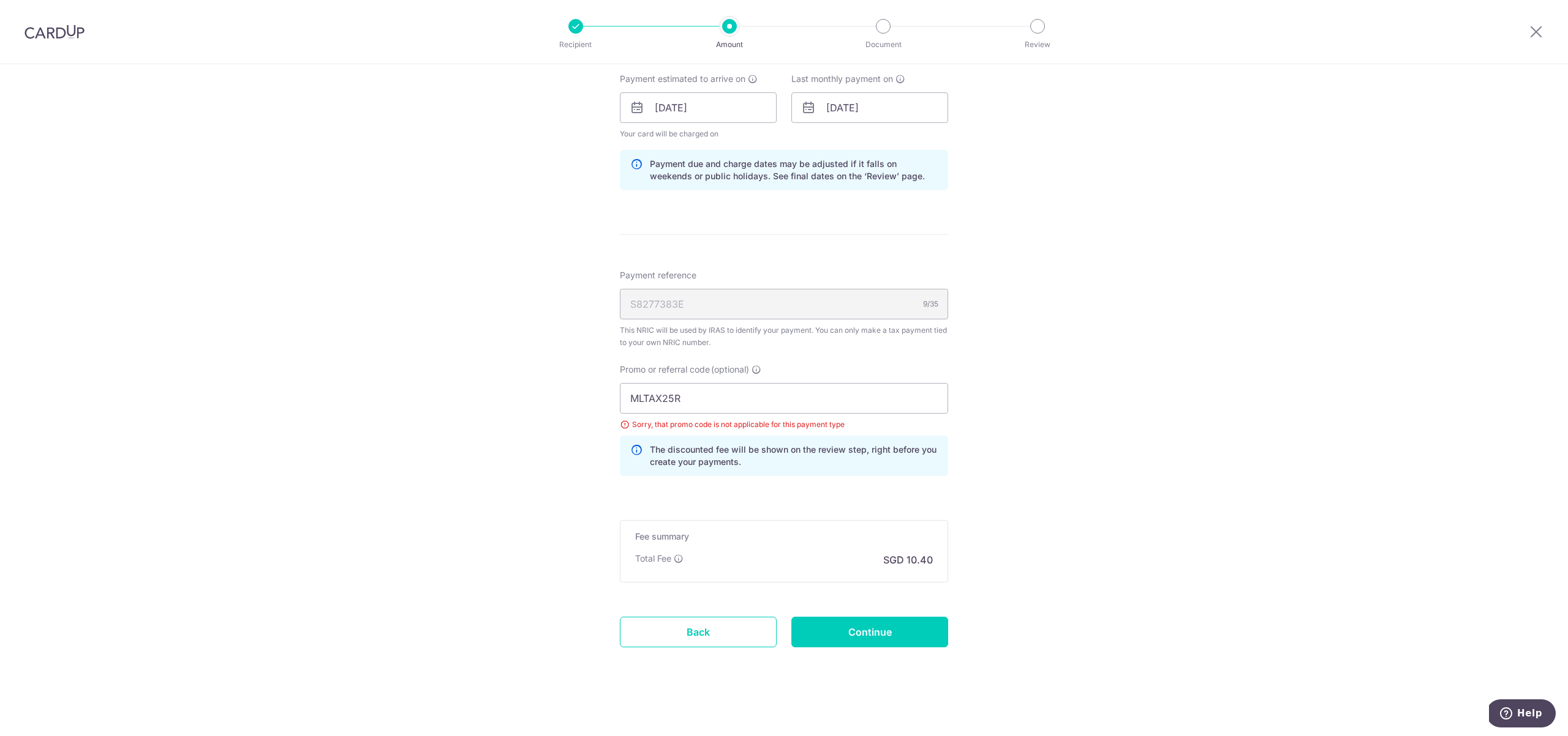
scroll to position [587, 0]
click at [885, 628] on input "Continue" at bounding box center [870, 629] width 157 height 30
type input "Update Schedule"
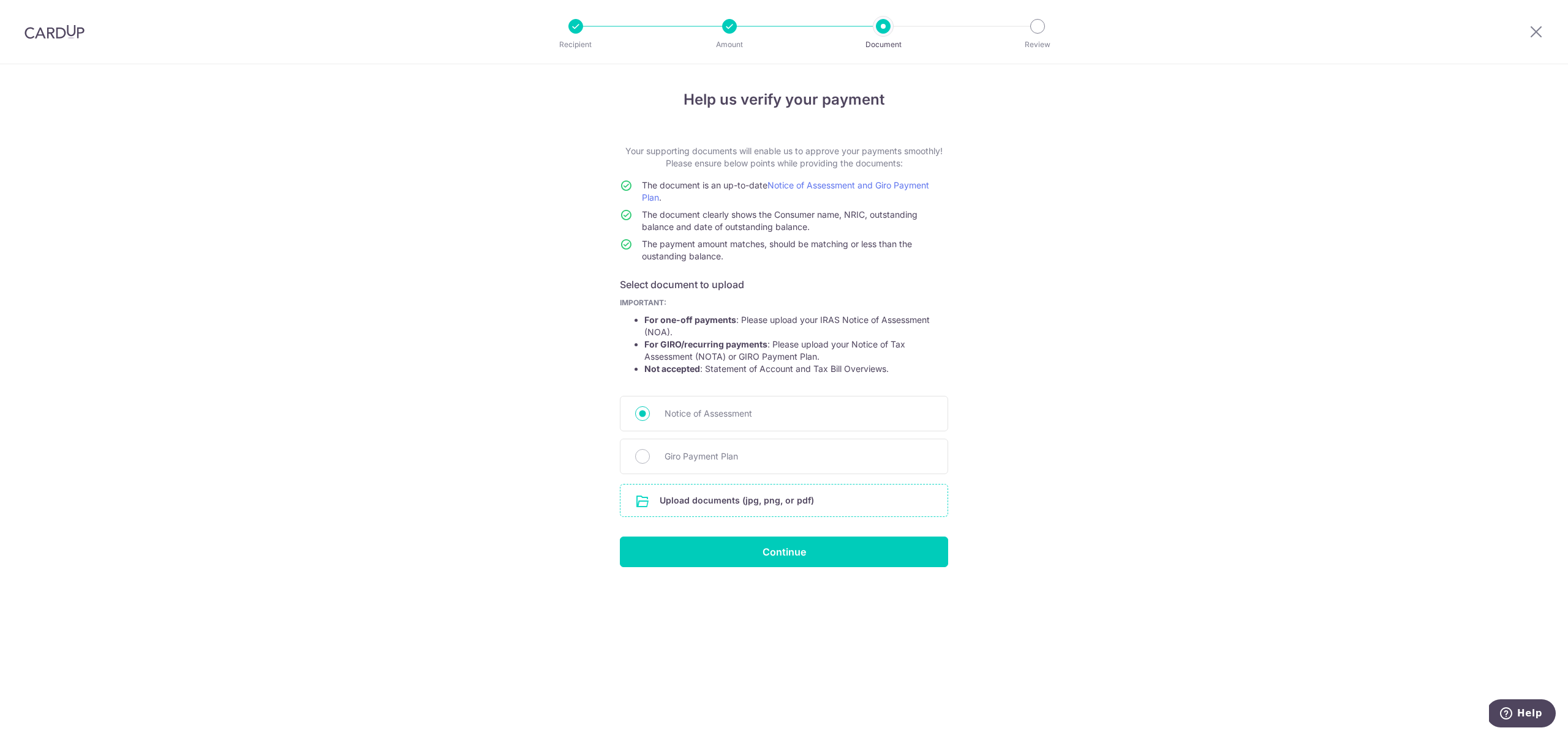
click at [752, 505] on input "file" at bounding box center [783, 500] width 327 height 31
click at [651, 455] on div "Giro Payment Plan" at bounding box center [784, 456] width 329 height 35
click at [643, 458] on input "Giro Payment Plan" at bounding box center [642, 456] width 14 height 14
radio input "true"
click at [762, 500] on input "file" at bounding box center [783, 500] width 327 height 31
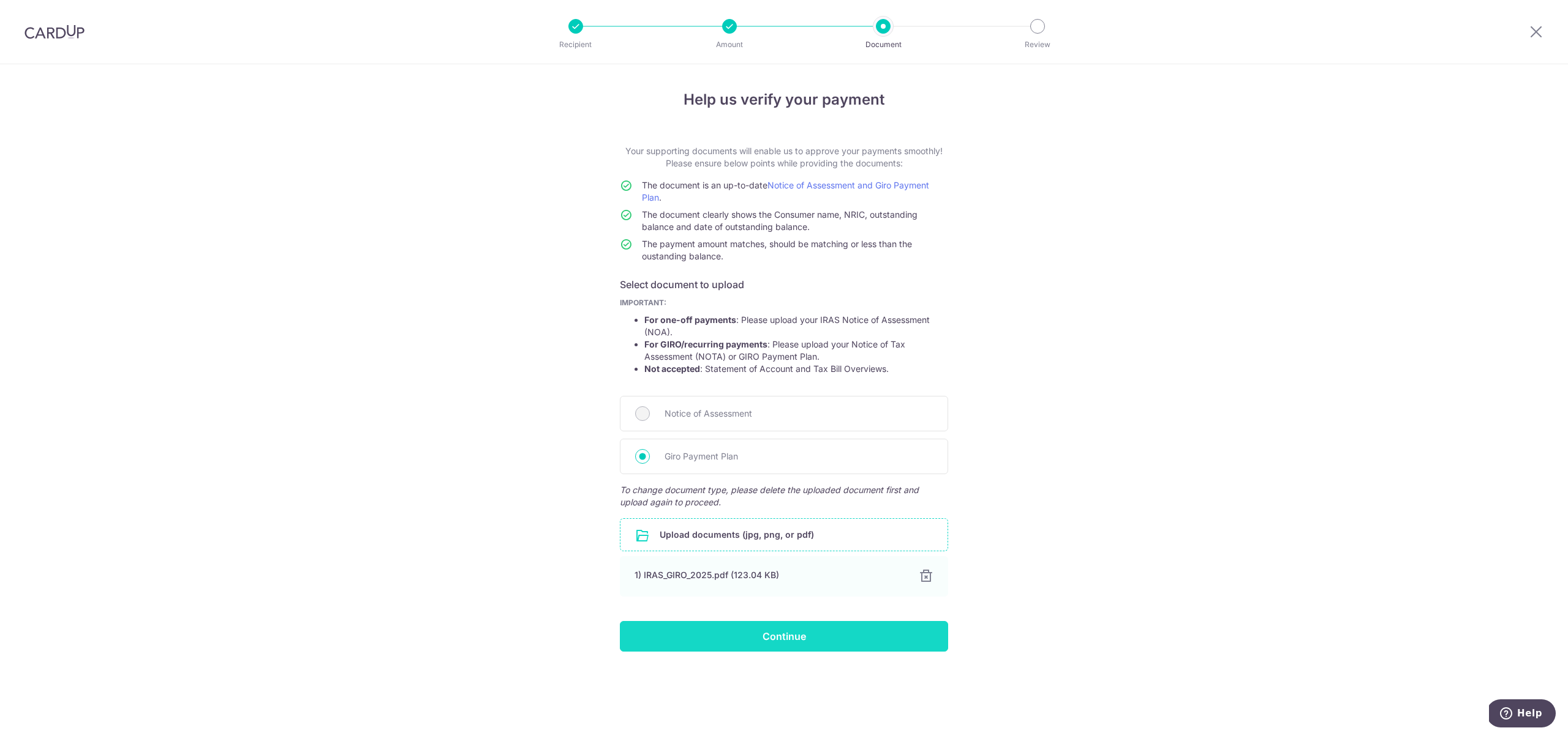
click at [805, 637] on input "Continue" at bounding box center [784, 636] width 329 height 30
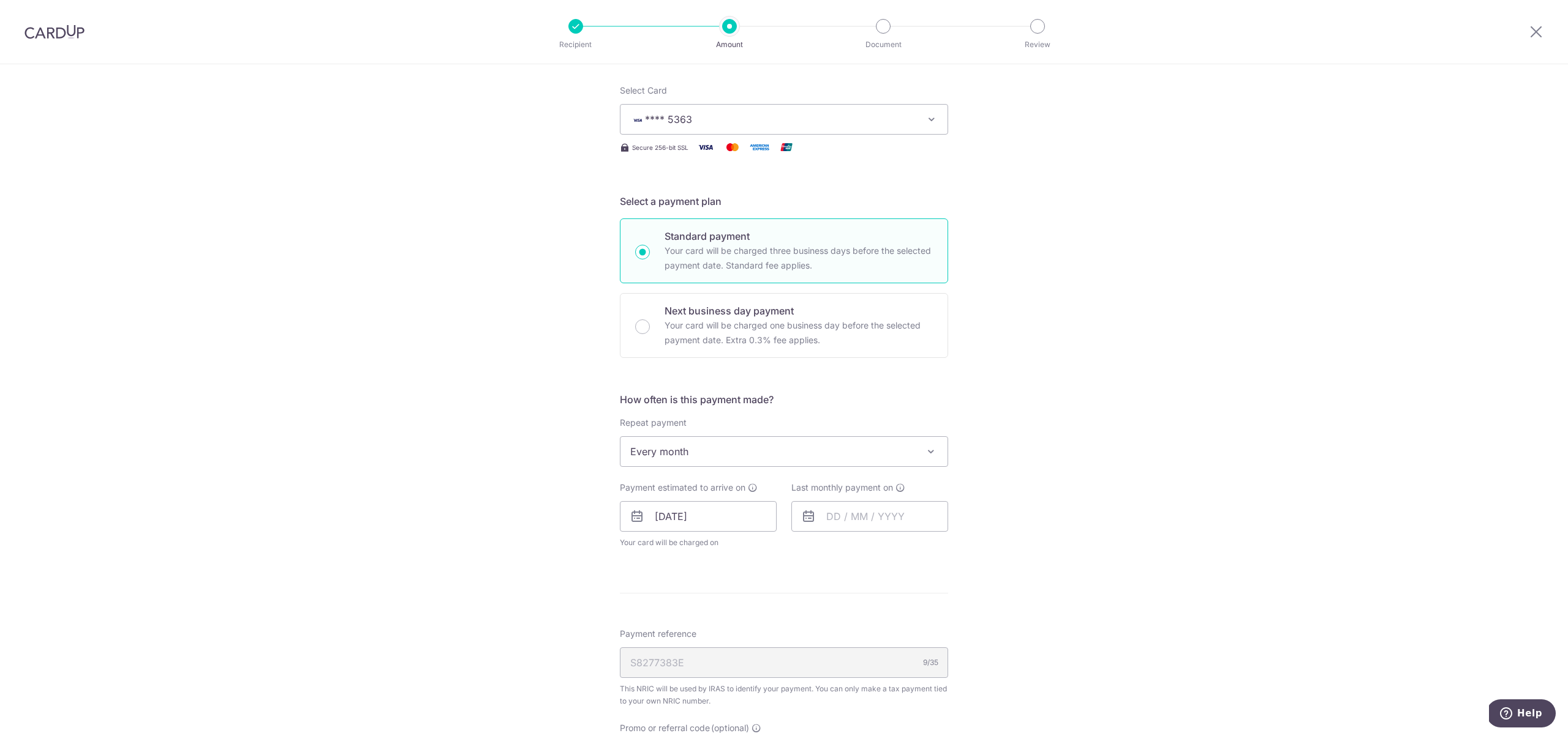
scroll to position [265, 0]
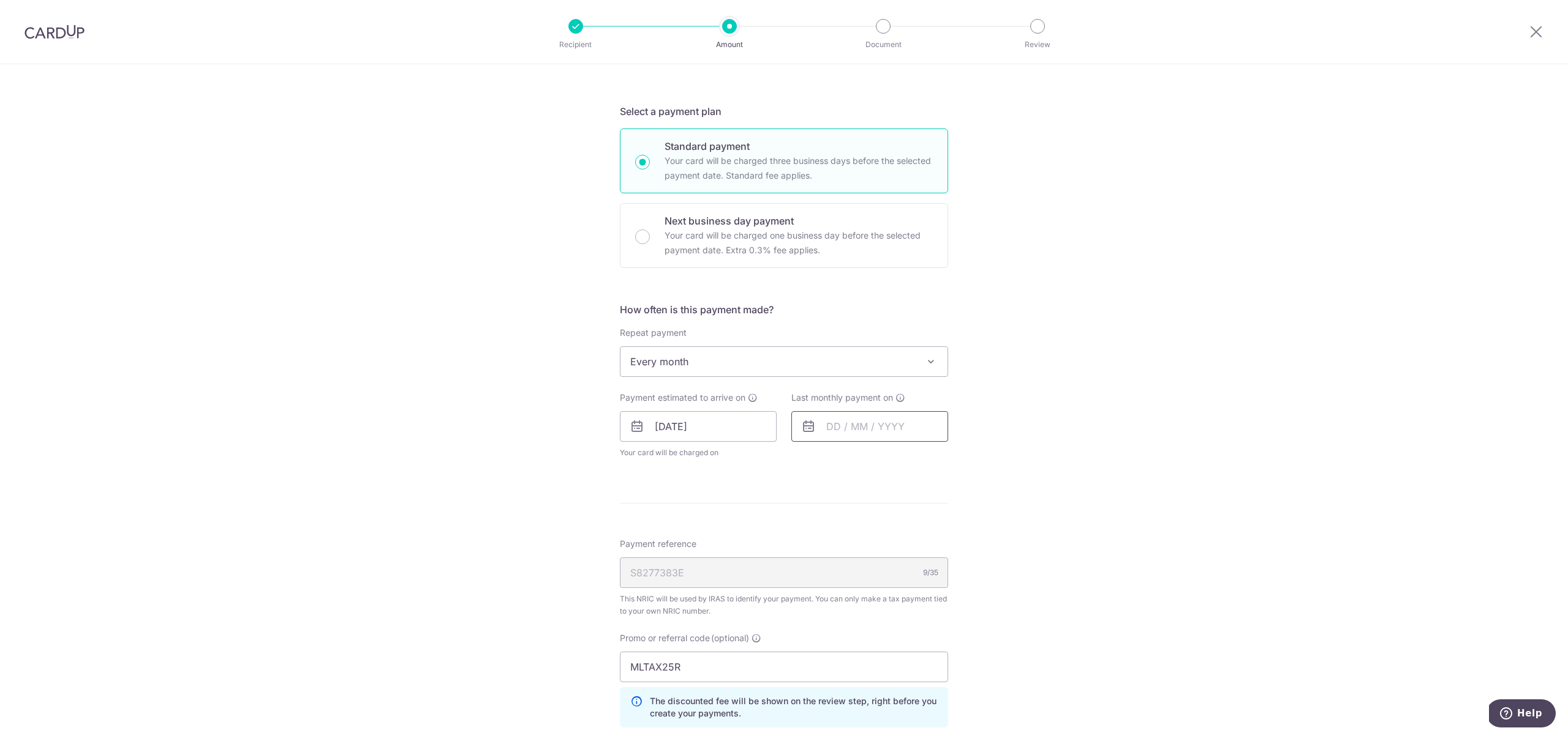
click at [849, 421] on input "text" at bounding box center [870, 427] width 157 height 30
click at [923, 458] on select "2025 2026" at bounding box center [917, 460] width 32 height 10
click at [872, 462] on select "Jan Feb Mar Apr May Jun Jul Aug Sep Oct" at bounding box center [860, 460] width 32 height 10
click at [867, 457] on select "Jan Feb Mar Apr May Jun Jul Aug Sep Oct" at bounding box center [860, 460] width 32 height 10
click at [916, 556] on table "Sun Mon Tue Wed Thu Fri Sat 1 2 3 4 5 6 7 8 9 10 11 12 13 14 15 16 17 18 19 20 …" at bounding box center [890, 550] width 171 height 147
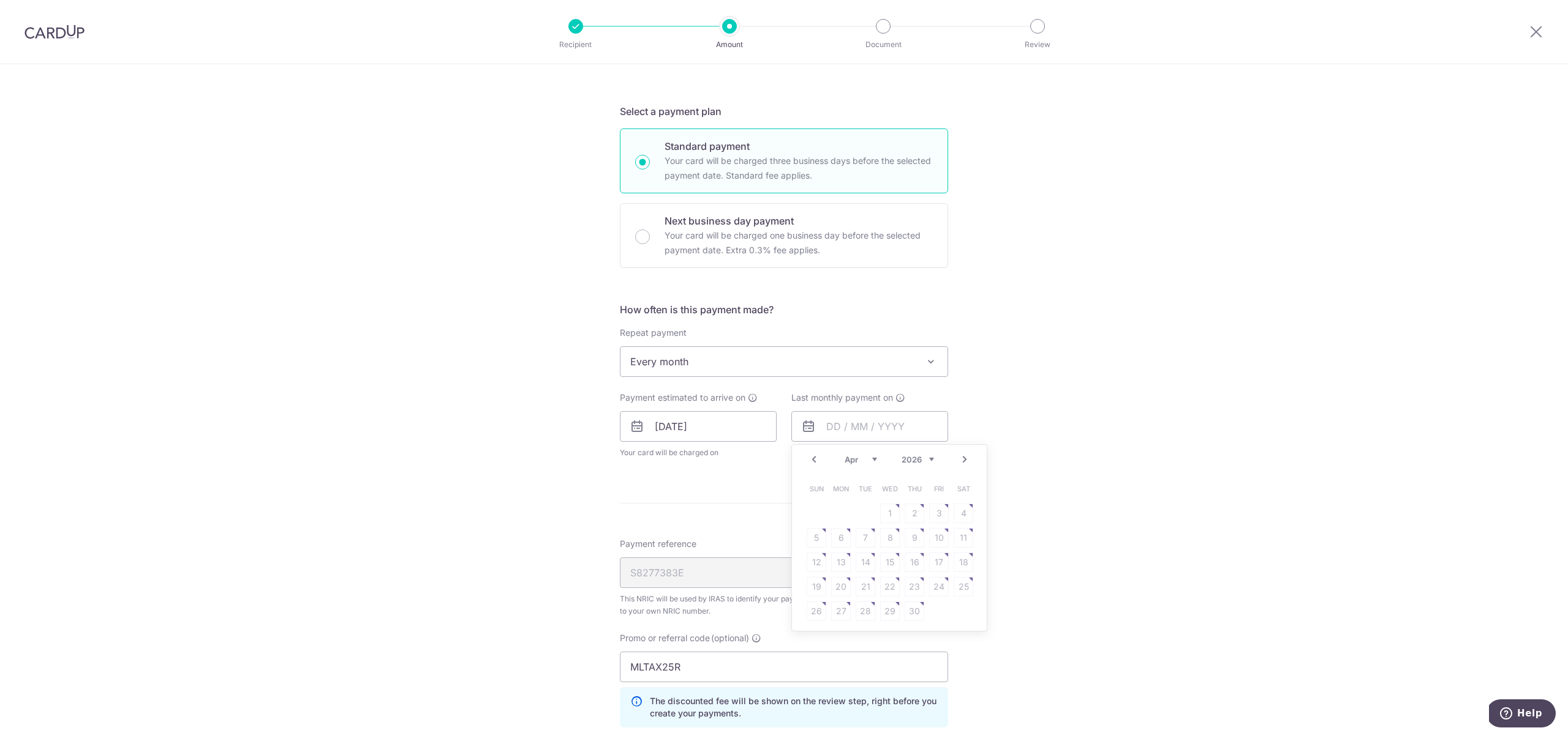
click at [867, 461] on select "Jan Feb Mar Apr May Jun Jul Aug Sep Oct" at bounding box center [860, 460] width 32 height 10
click at [886, 585] on link "25" at bounding box center [890, 587] width 20 height 20
type input "25/03/2026"
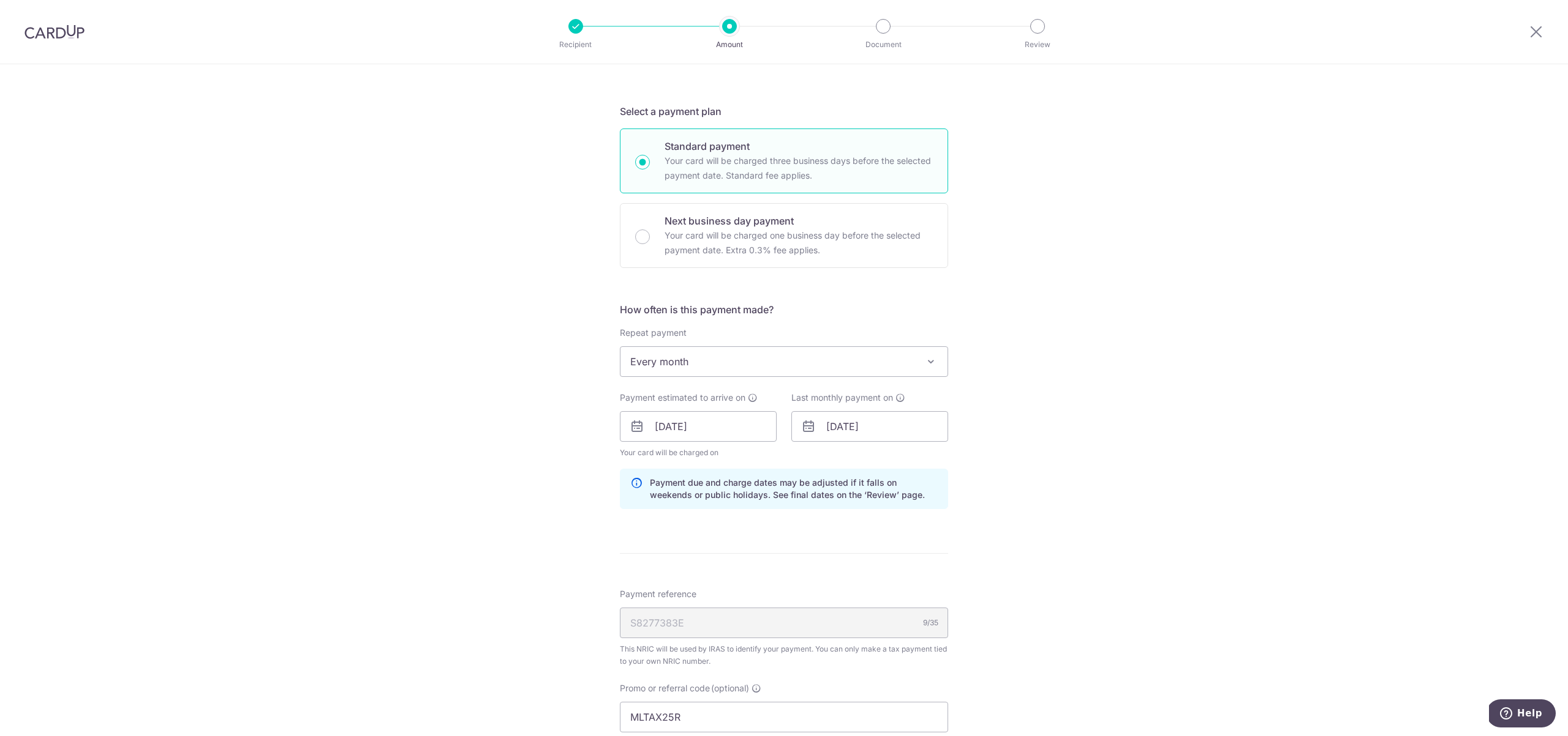
click at [949, 560] on div "Tell us more about your payment Enter one-time or monthly payment amount SGD 40…" at bounding box center [784, 420] width 1568 height 1242
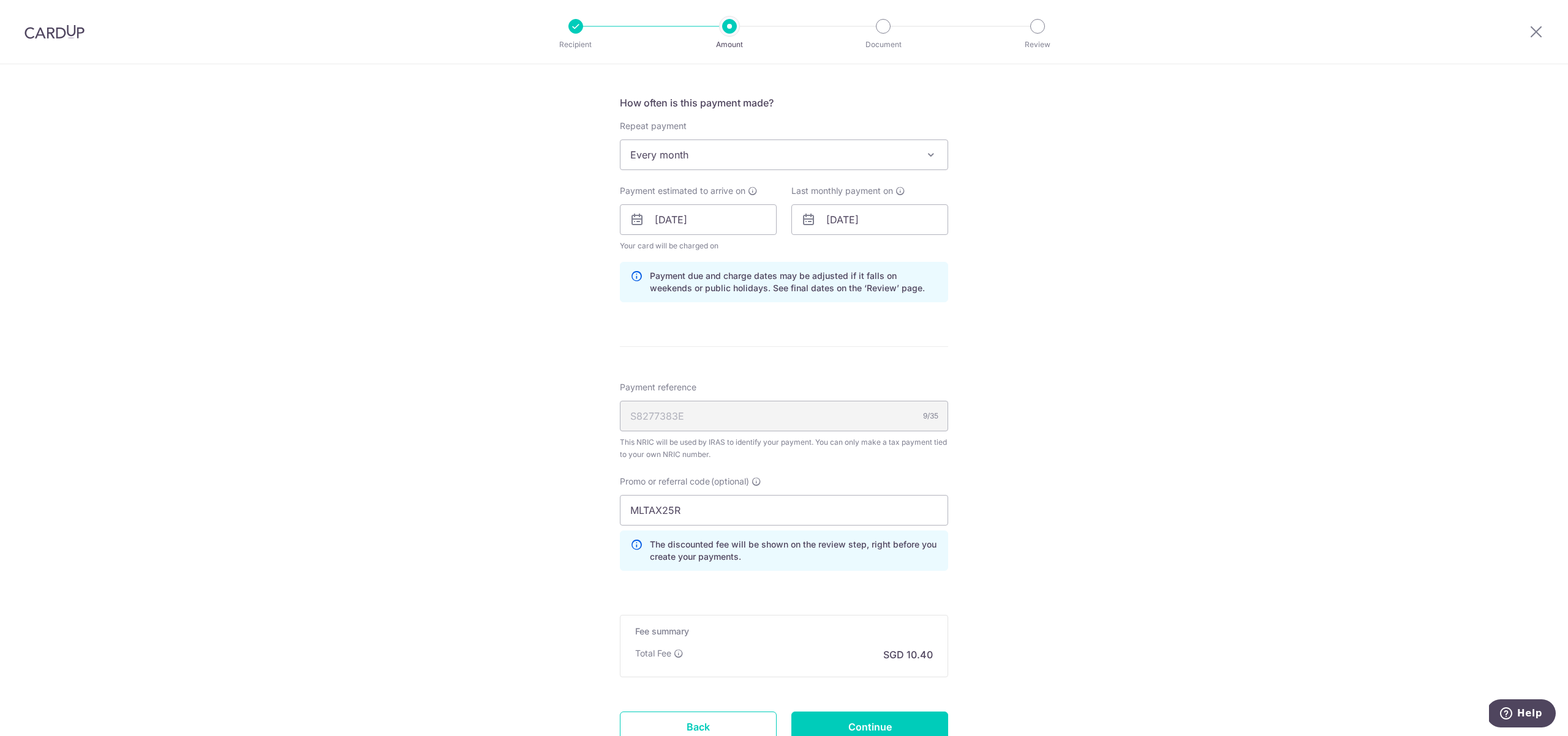
scroll to position [569, 0]
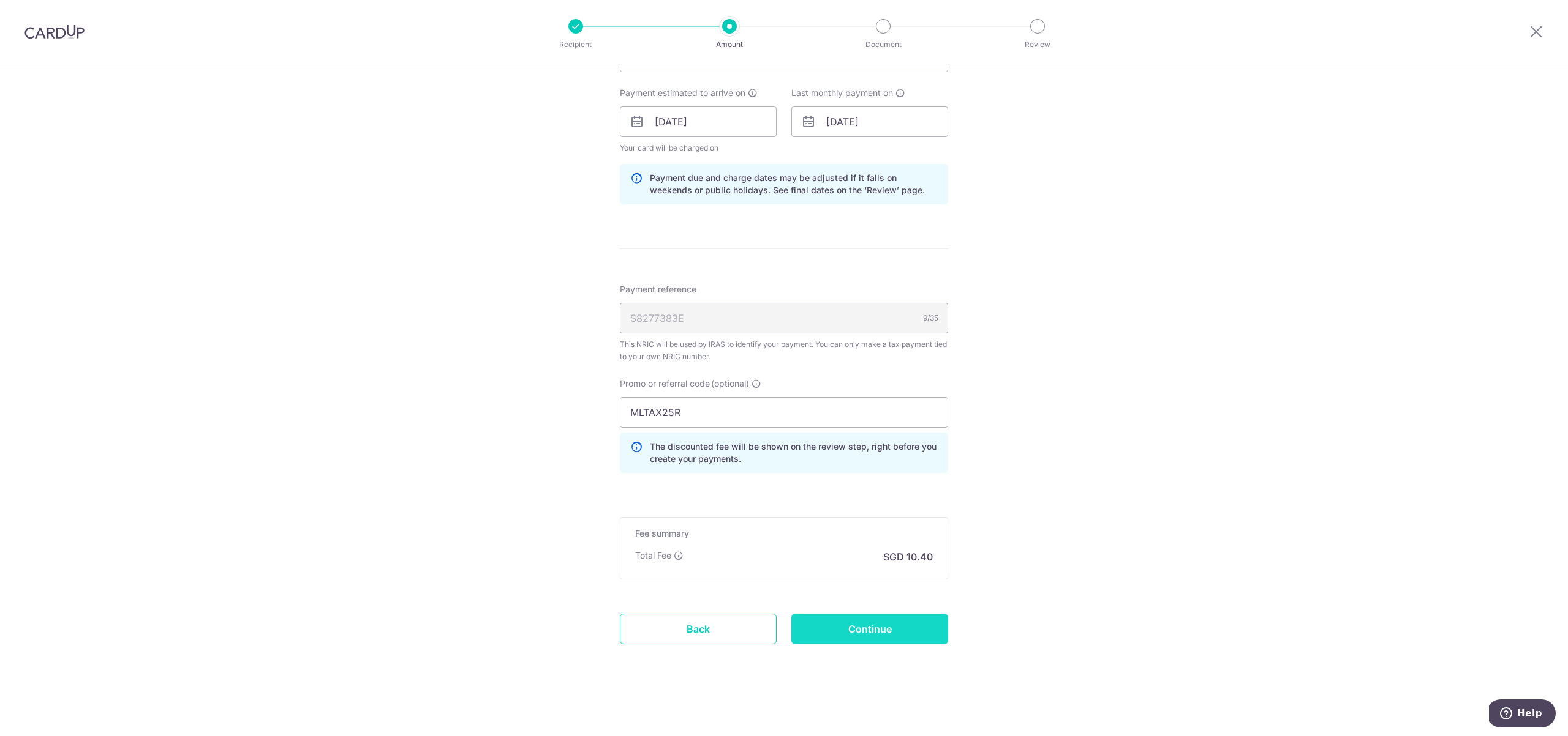
click at [889, 622] on input "Continue" at bounding box center [870, 629] width 157 height 30
type input "Update Schedule"
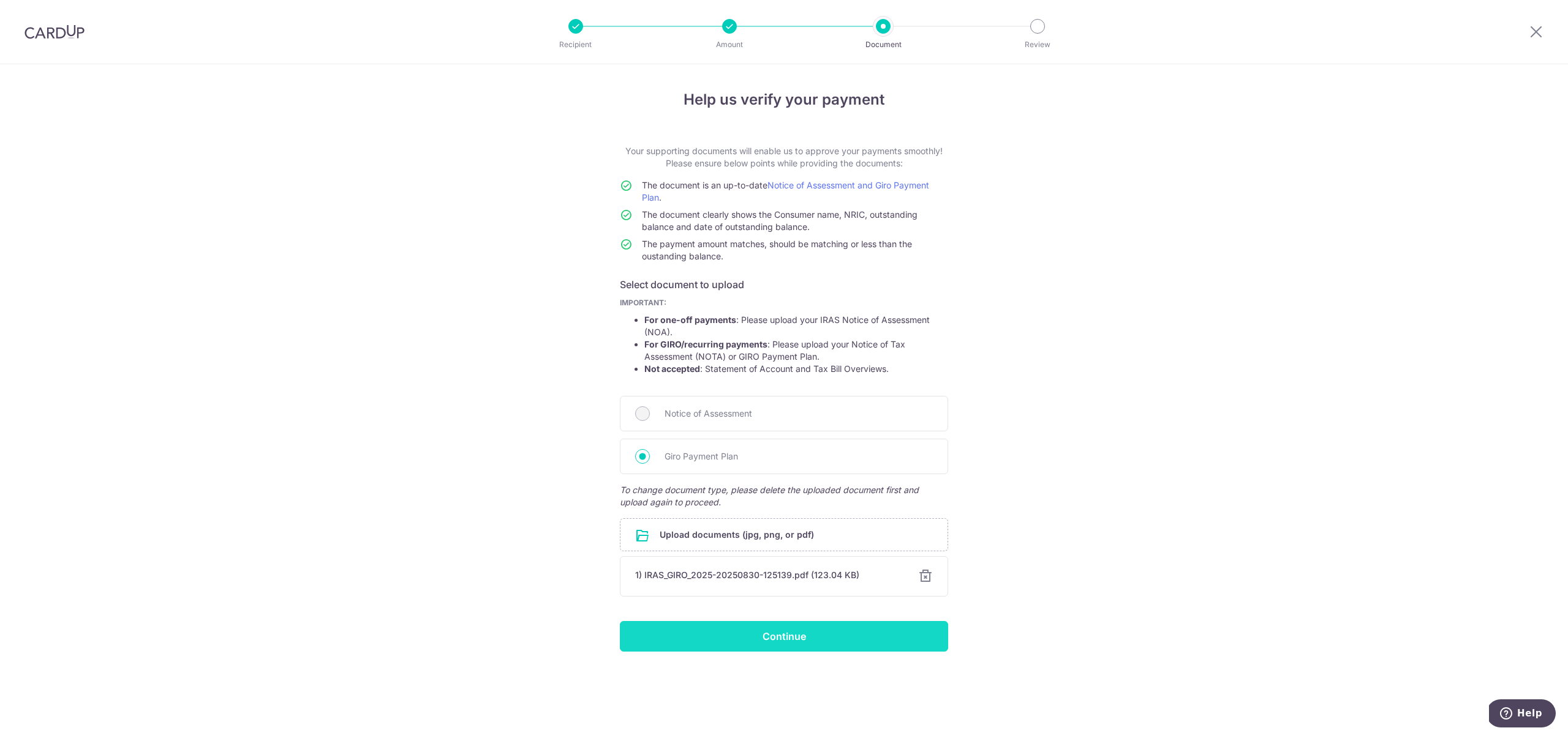
click at [860, 632] on input "Continue" at bounding box center [784, 636] width 329 height 30
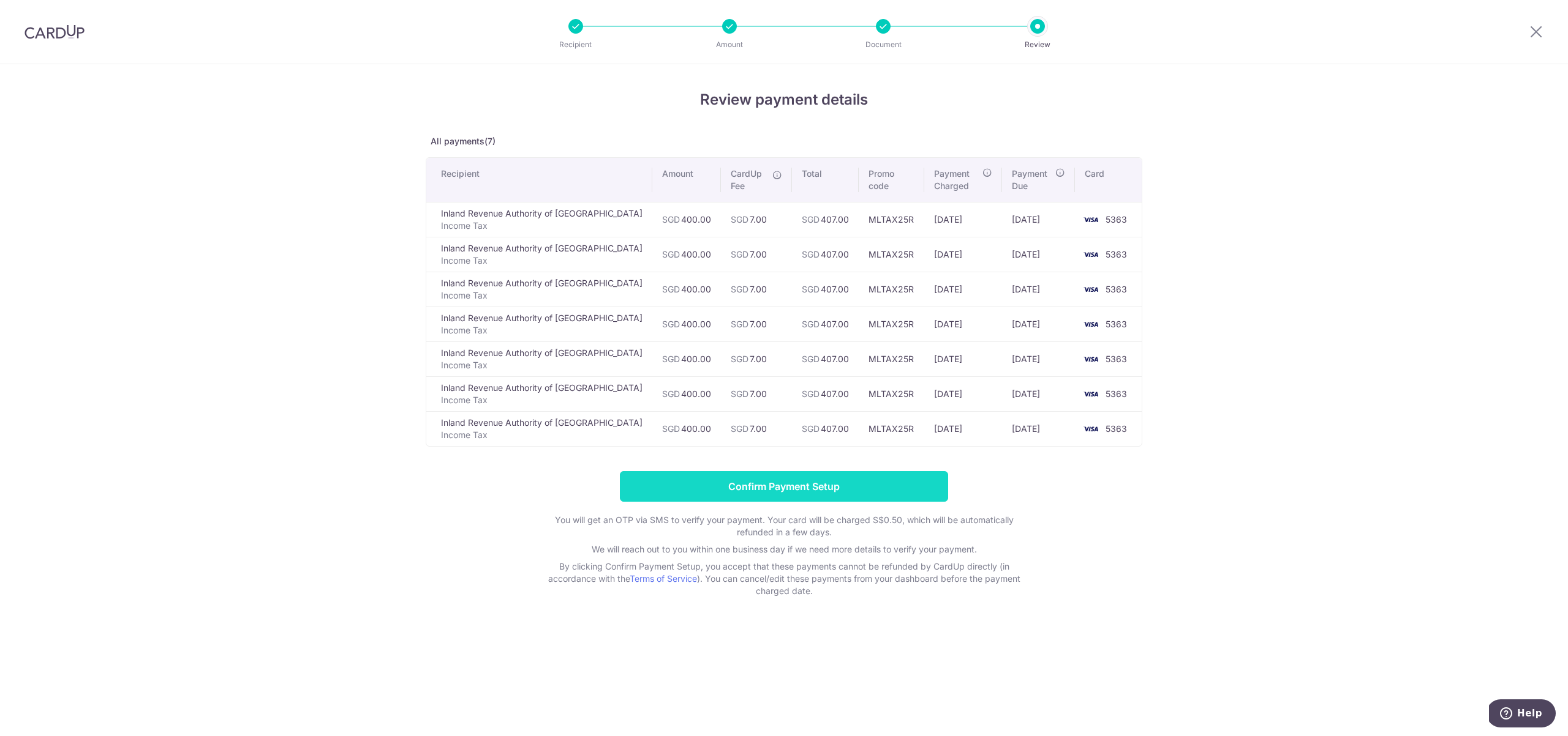
click at [867, 488] on input "Confirm Payment Setup" at bounding box center [784, 487] width 329 height 30
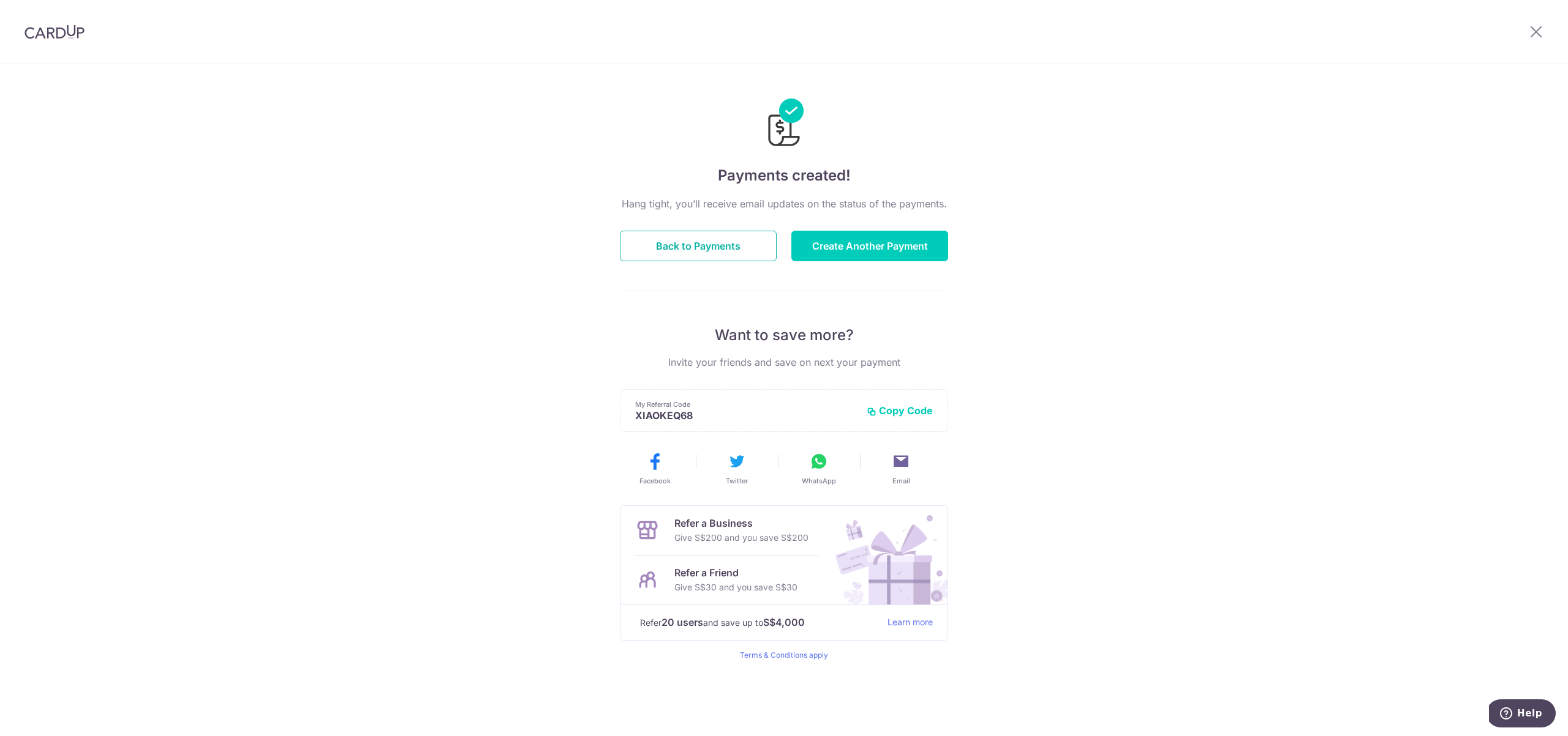
drag, startPoint x: 767, startPoint y: 239, endPoint x: 772, endPoint y: 293, distance: 54.2
click at [772, 293] on div "Hang tight, you’ll receive email updates on the status of the payments. Back to…" at bounding box center [784, 428] width 329 height 464
click at [873, 243] on button "Create Another Payment" at bounding box center [870, 246] width 157 height 30
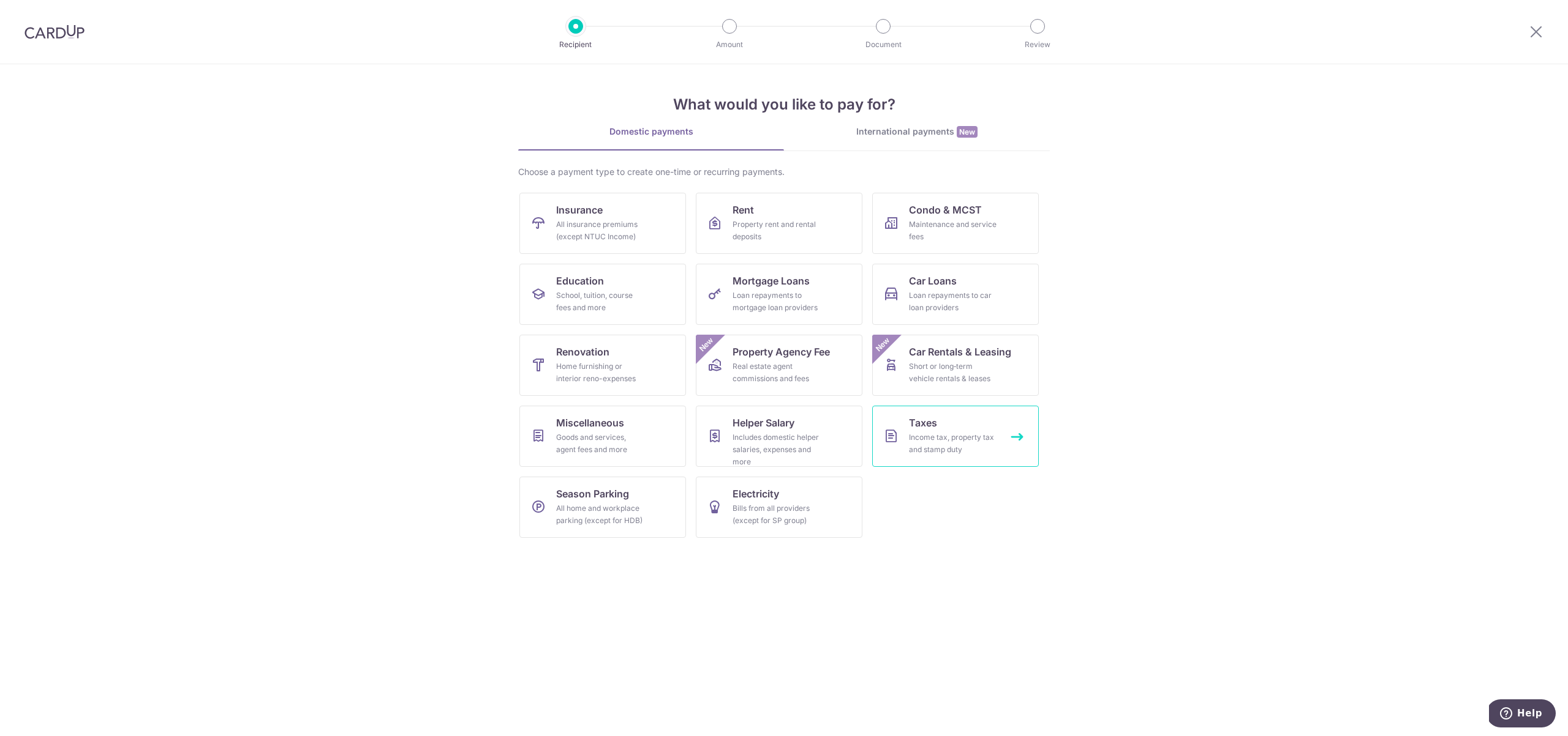
click at [936, 424] on link "Taxes Income tax, property tax and stamp duty" at bounding box center [955, 436] width 167 height 61
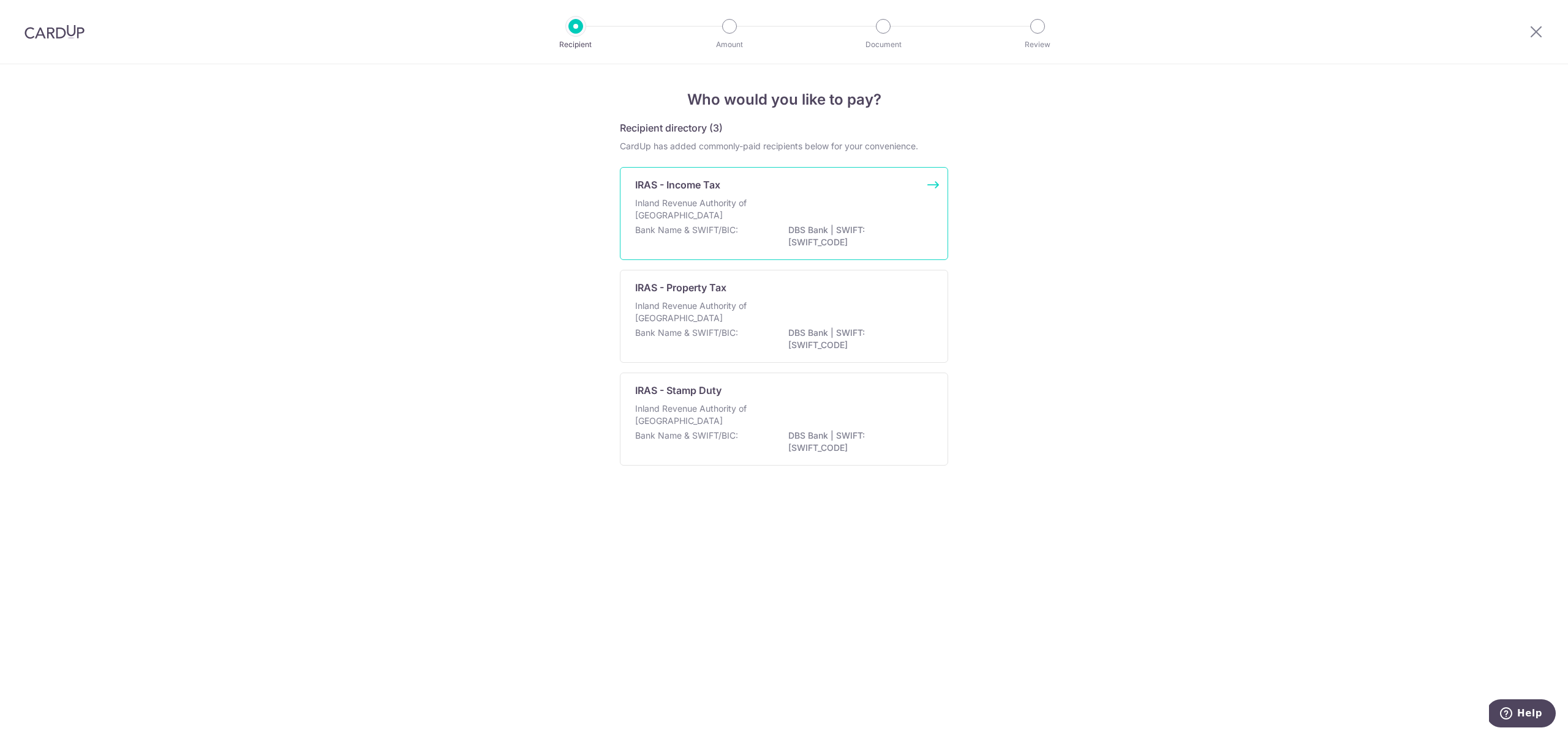
click at [776, 215] on div "Inland Revenue Authority of [GEOGRAPHIC_DATA]" at bounding box center [784, 210] width 297 height 27
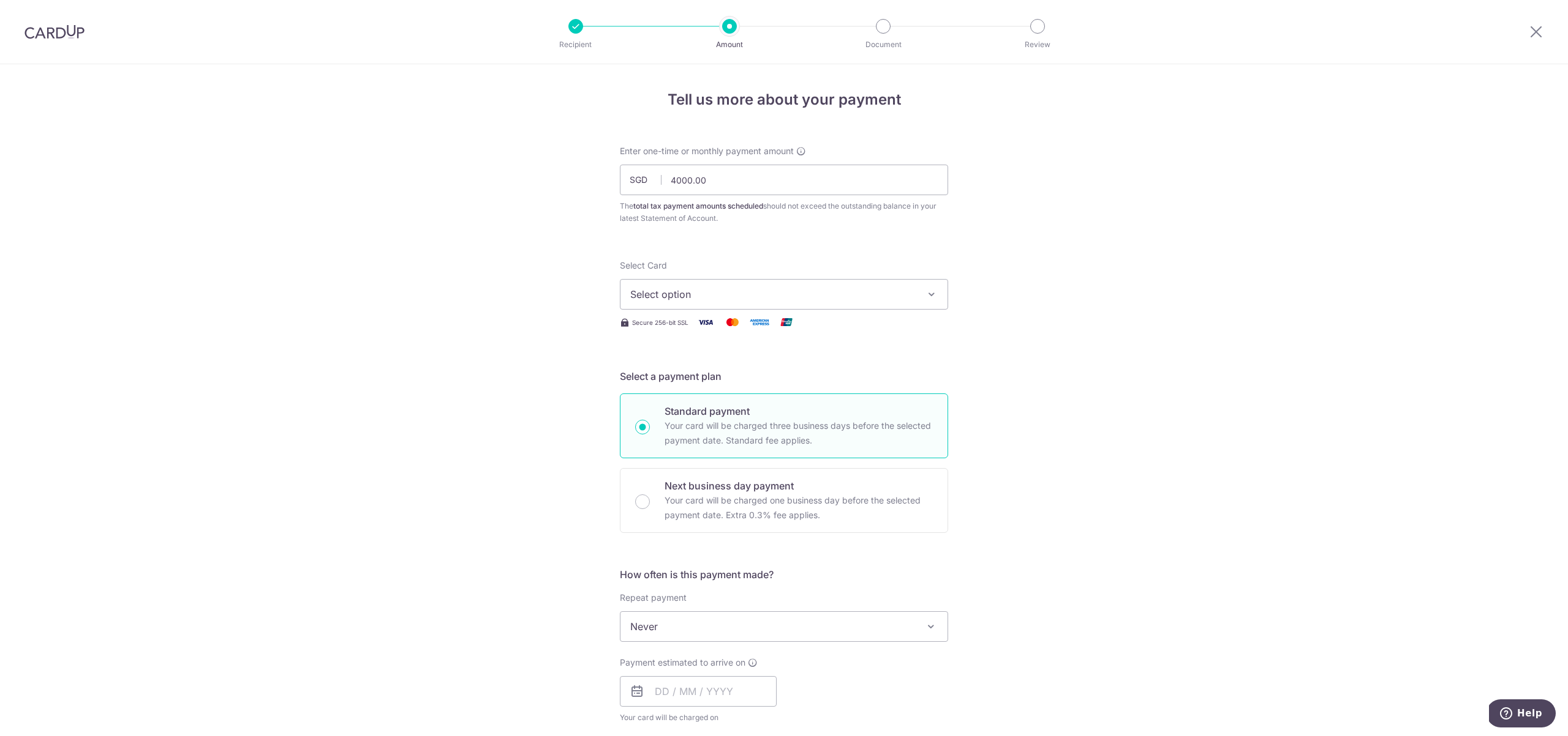
type input "4,000.00"
click at [768, 249] on form "Enter one-time or monthly payment amount SGD 4,000.00 4000.00 The total tax pay…" at bounding box center [784, 644] width 329 height 998
click at [825, 289] on span "Select option" at bounding box center [773, 293] width 286 height 14
click at [685, 387] on span "**** 8056" at bounding box center [682, 381] width 47 height 14
click at [1015, 364] on div "Tell us more about your payment Enter one-time or monthly payment amount SGD 4,…" at bounding box center [784, 632] width 1568 height 1137
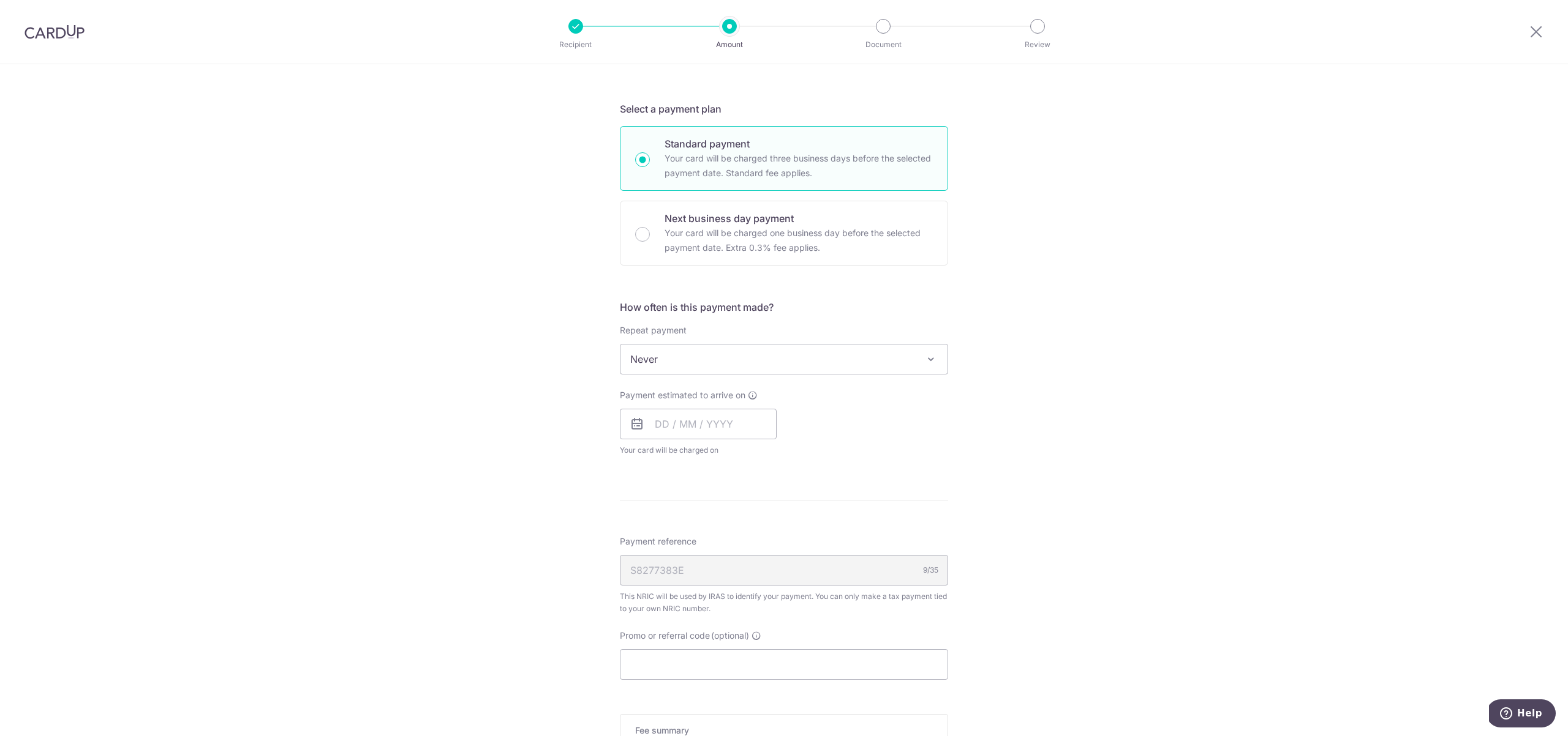
scroll to position [276, 0]
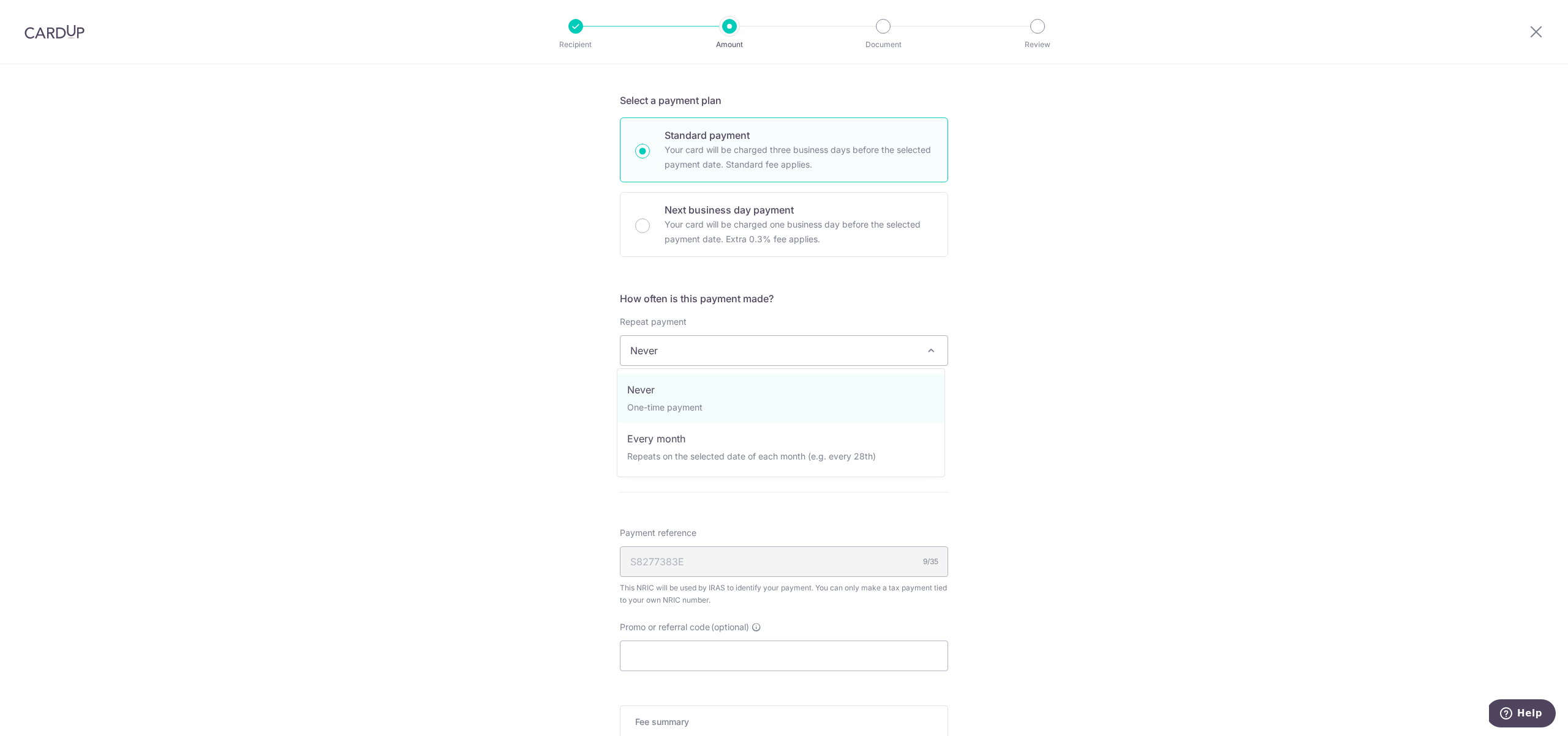
click at [809, 354] on span "Never" at bounding box center [783, 350] width 327 height 30
select select "3"
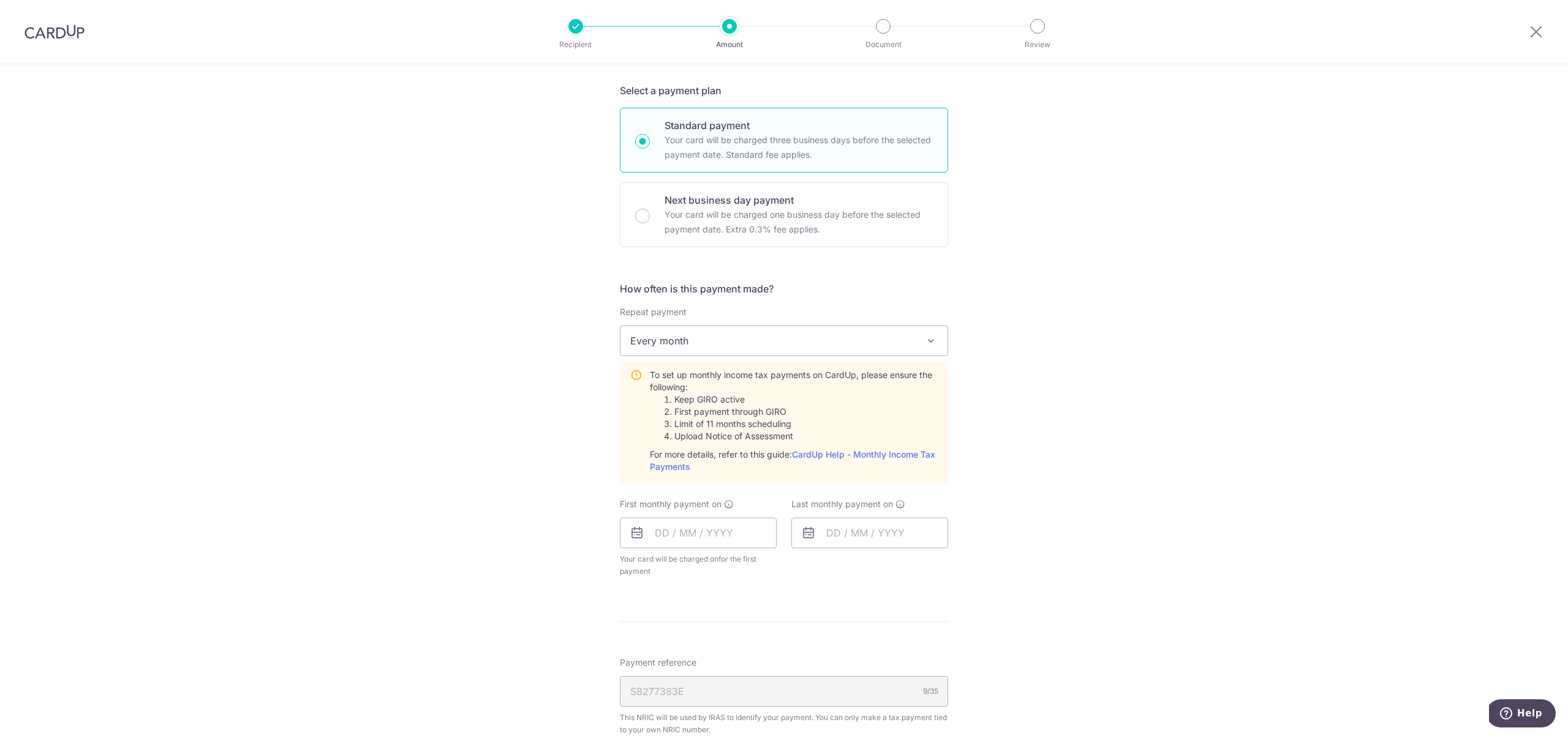
scroll to position [445, 0]
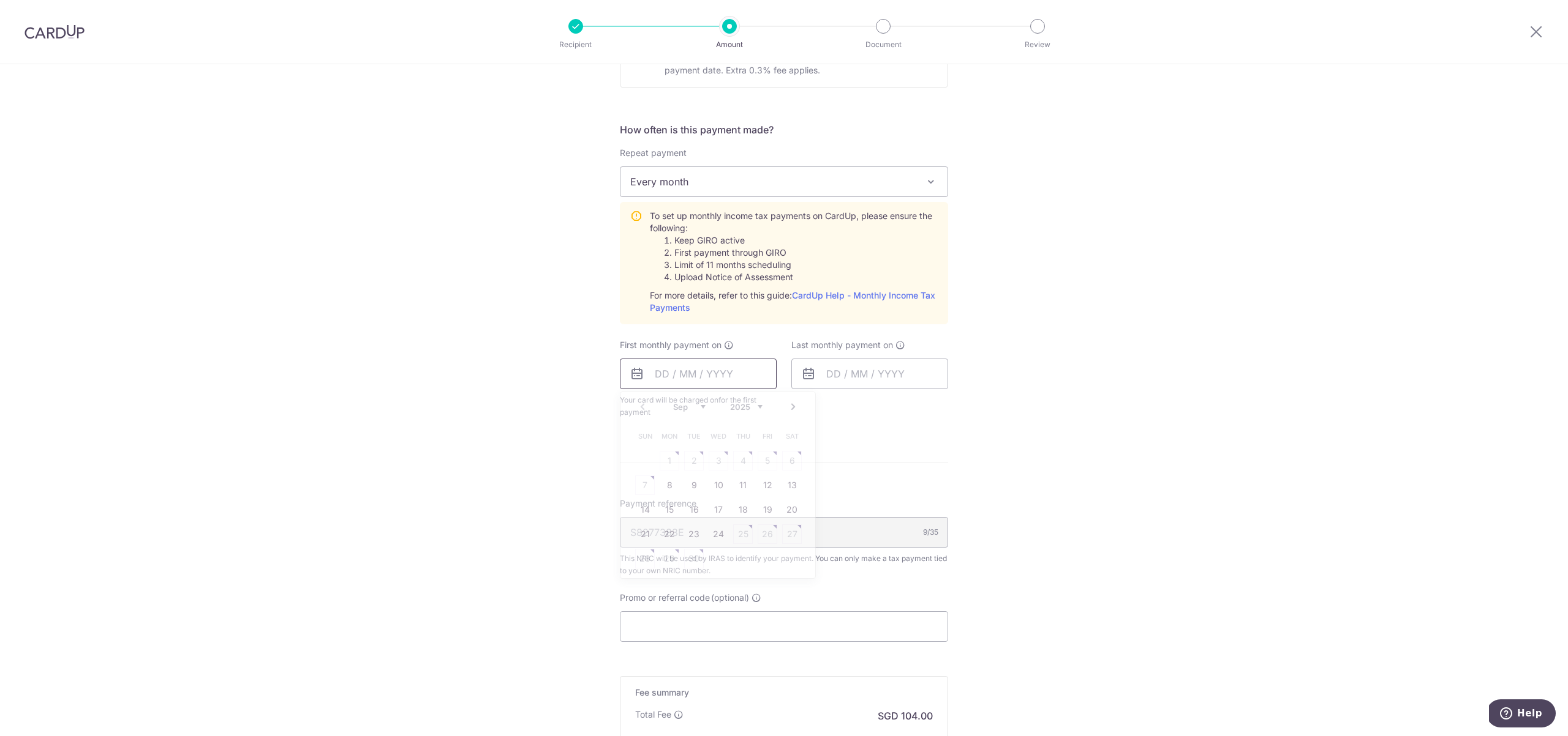
click at [705, 381] on input "text" at bounding box center [698, 374] width 157 height 30
click at [752, 348] on div "First monthly payment on Prev Next Sep Oct Nov [DATE] 2026 Sun Mon Tue Wed Thu …" at bounding box center [698, 379] width 157 height 80
click at [732, 366] on input "text" at bounding box center [698, 374] width 157 height 30
click at [758, 507] on link "19" at bounding box center [767, 509] width 20 height 20
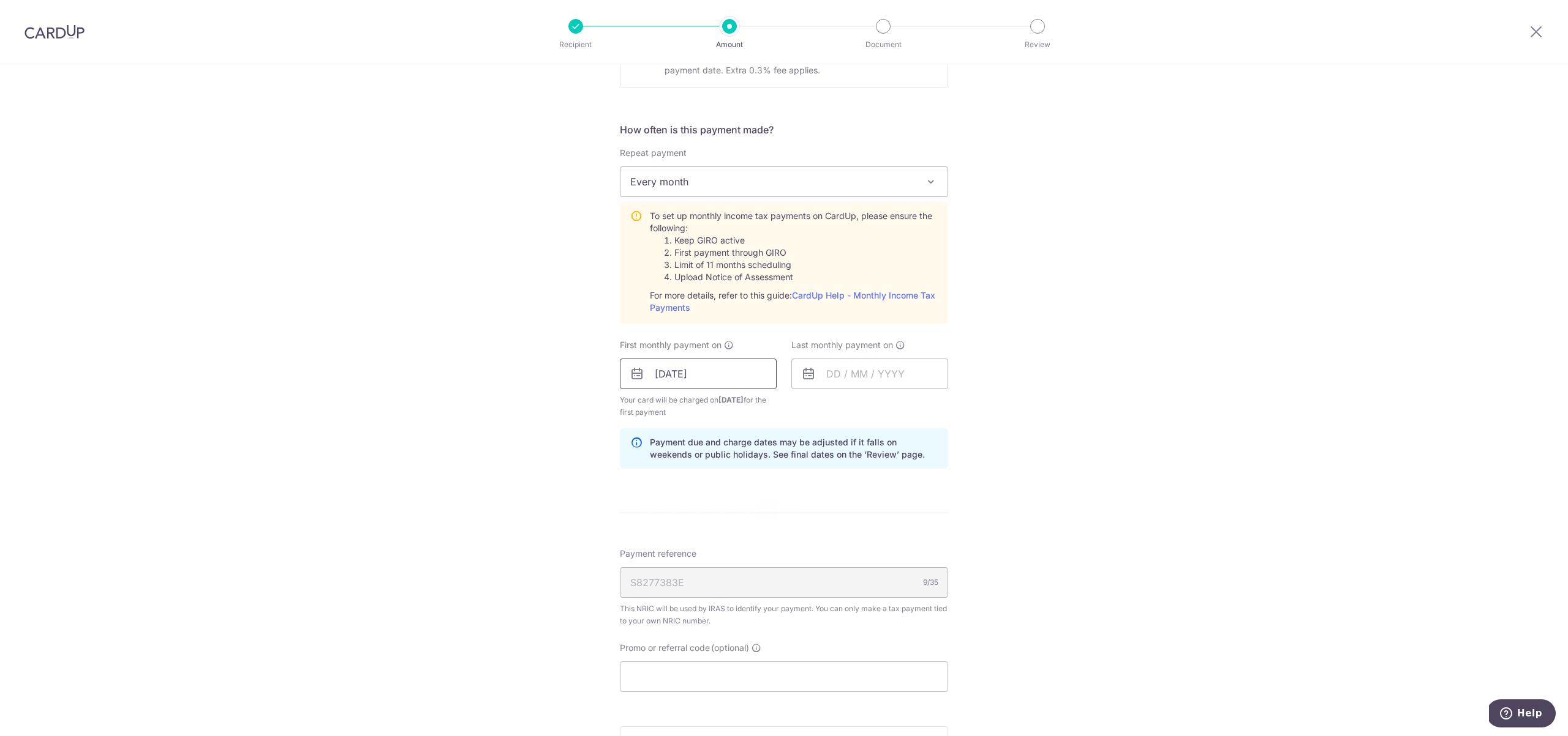
click at [734, 376] on input "[DATE]" at bounding box center [698, 374] width 157 height 30
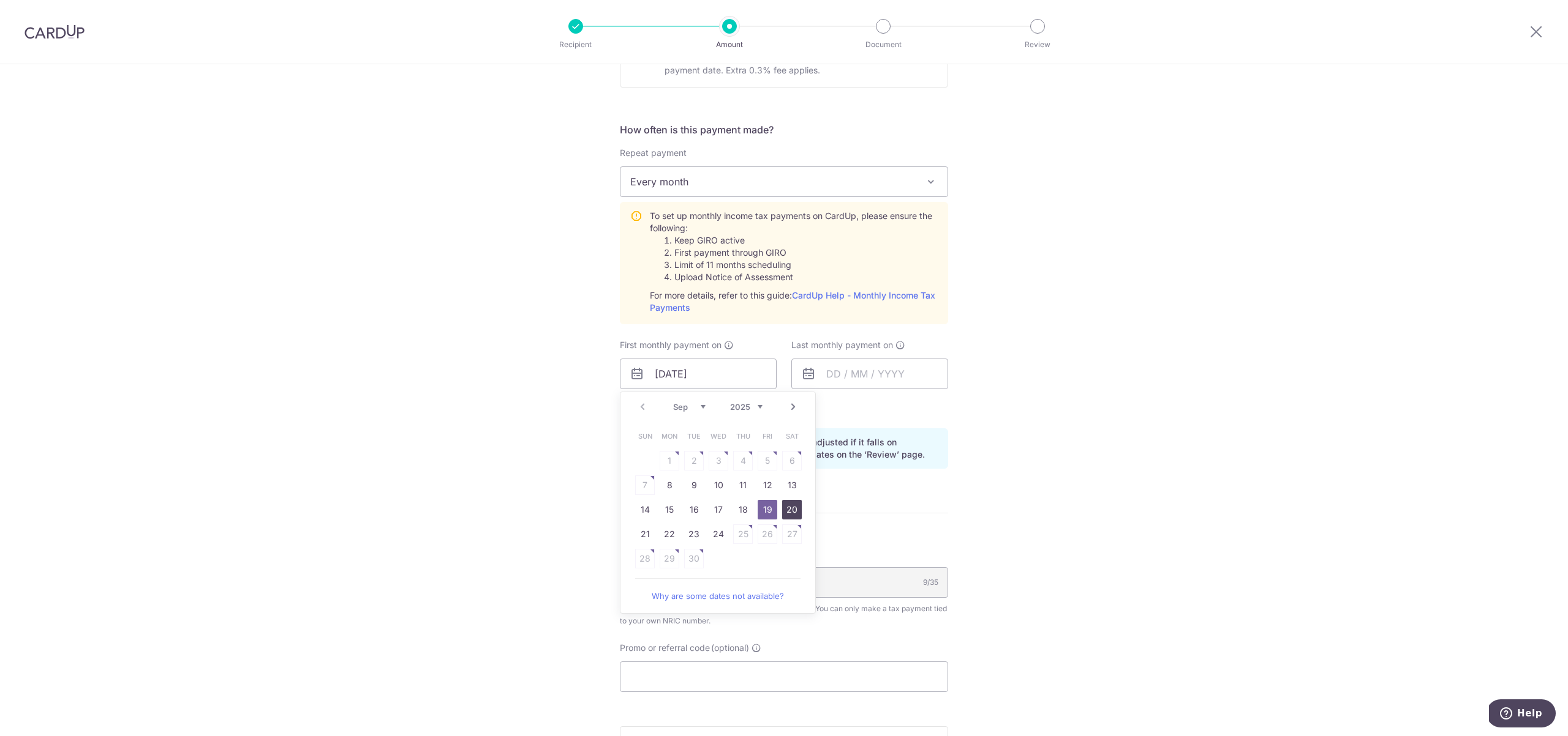
click at [790, 509] on link "20" at bounding box center [792, 509] width 20 height 20
type input "[DATE]"
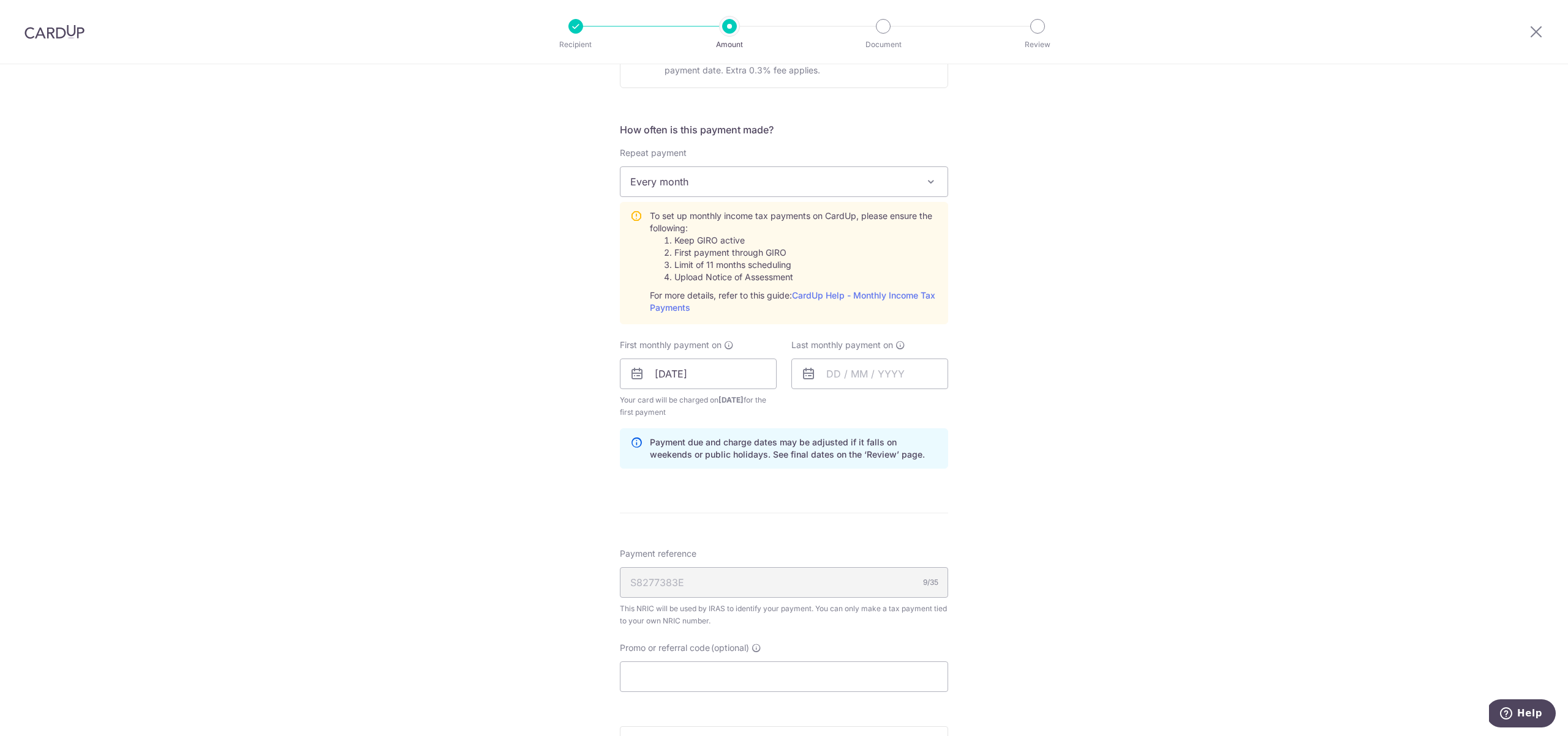
click at [848, 427] on div "How often is this payment made? Repeat payment Never Every month Every month To…" at bounding box center [784, 301] width 329 height 356
click at [854, 376] on input "text" at bounding box center [870, 374] width 157 height 30
click at [924, 404] on select "2025 2026" at bounding box center [917, 407] width 32 height 10
click at [871, 405] on select "Jan Feb Mar Apr May Jun [DATE] Aug Sep Oct" at bounding box center [860, 407] width 32 height 10
click at [887, 528] on link "25" at bounding box center [890, 534] width 20 height 20
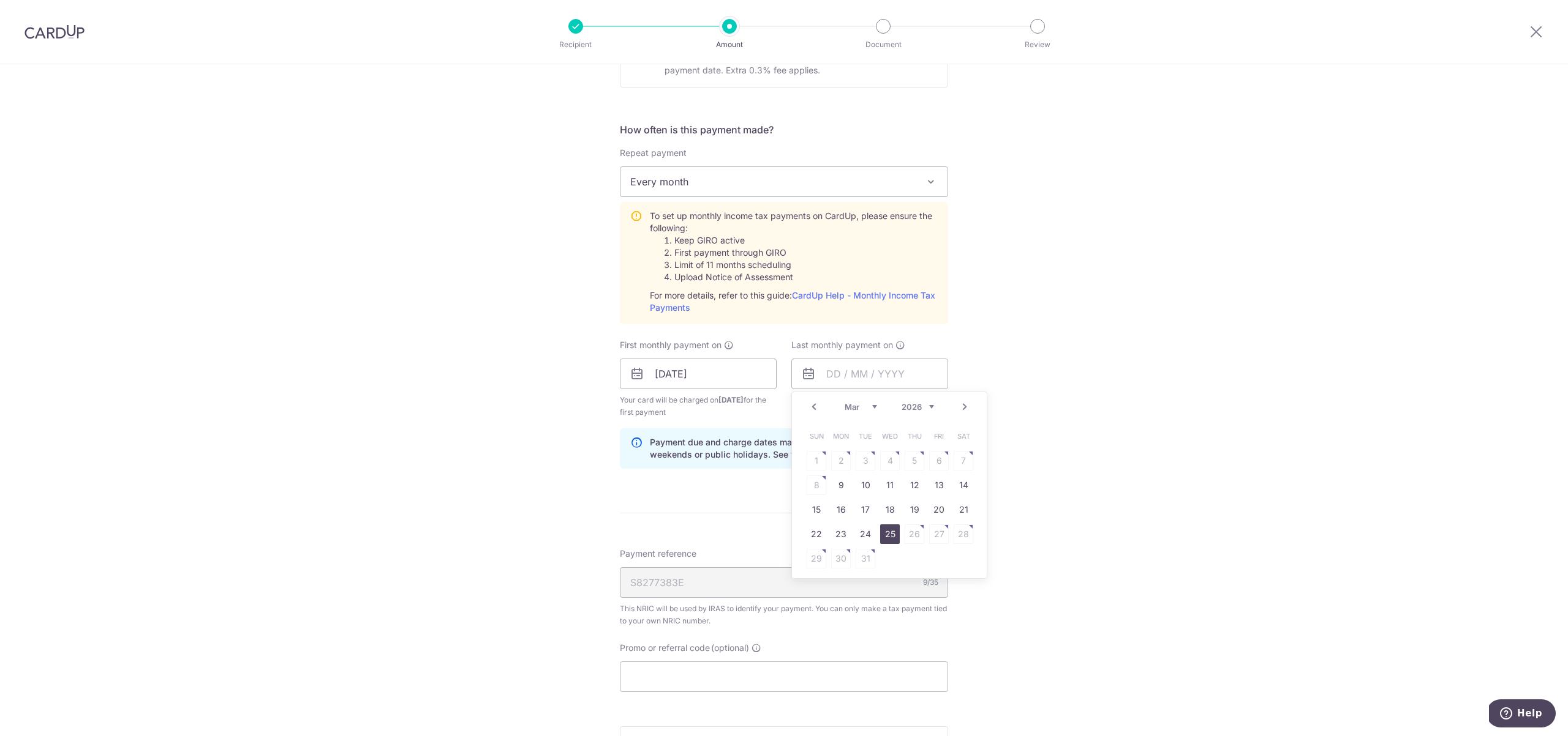
type input "[DATE]"
click at [983, 416] on div "Tell us more about your payment Enter one-time or monthly payment amount SGD 4,…" at bounding box center [784, 282] width 1568 height 1326
click at [663, 675] on input "Promo or referral code (optional)" at bounding box center [784, 677] width 329 height 30
paste input "MLTAX25R"
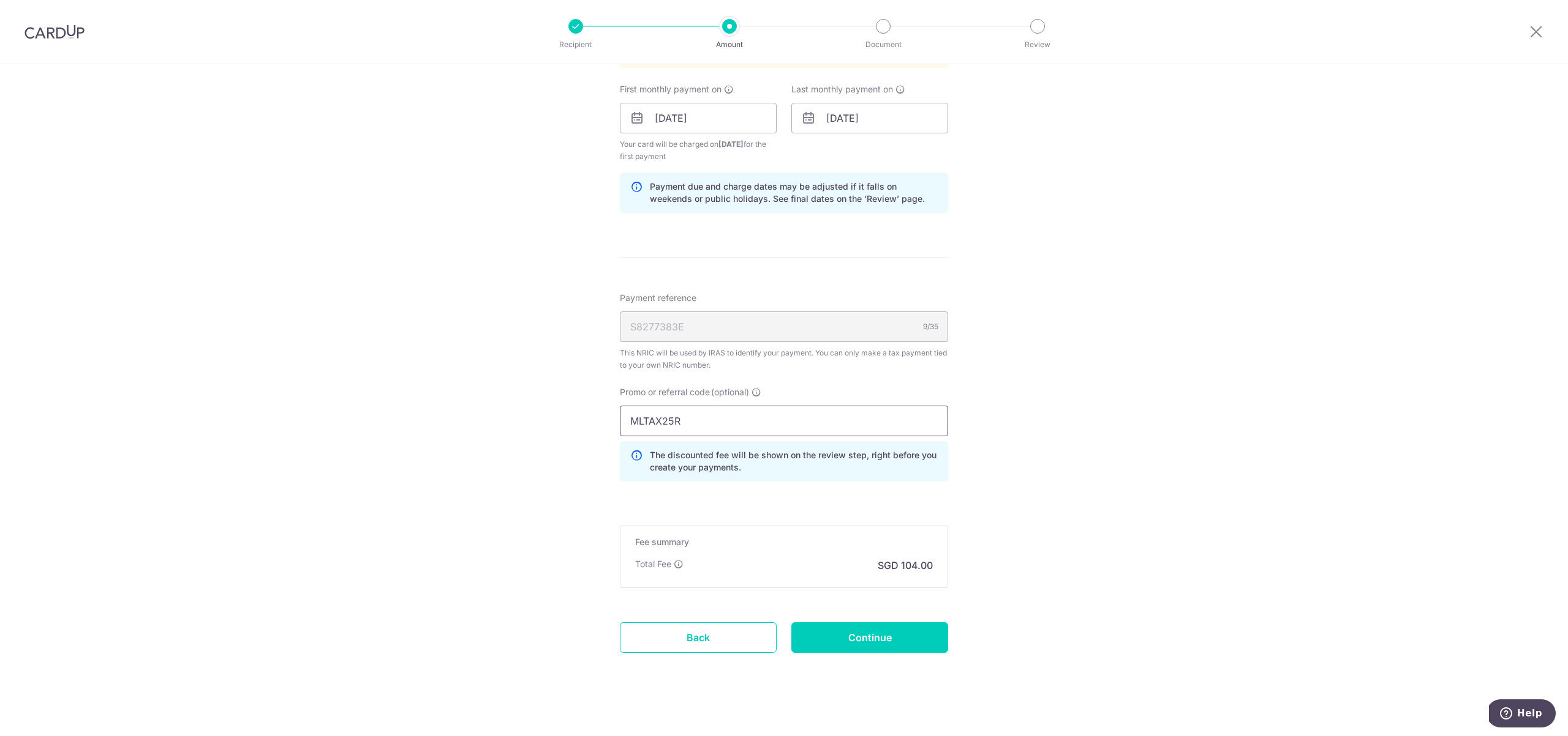
scroll to position [709, 0]
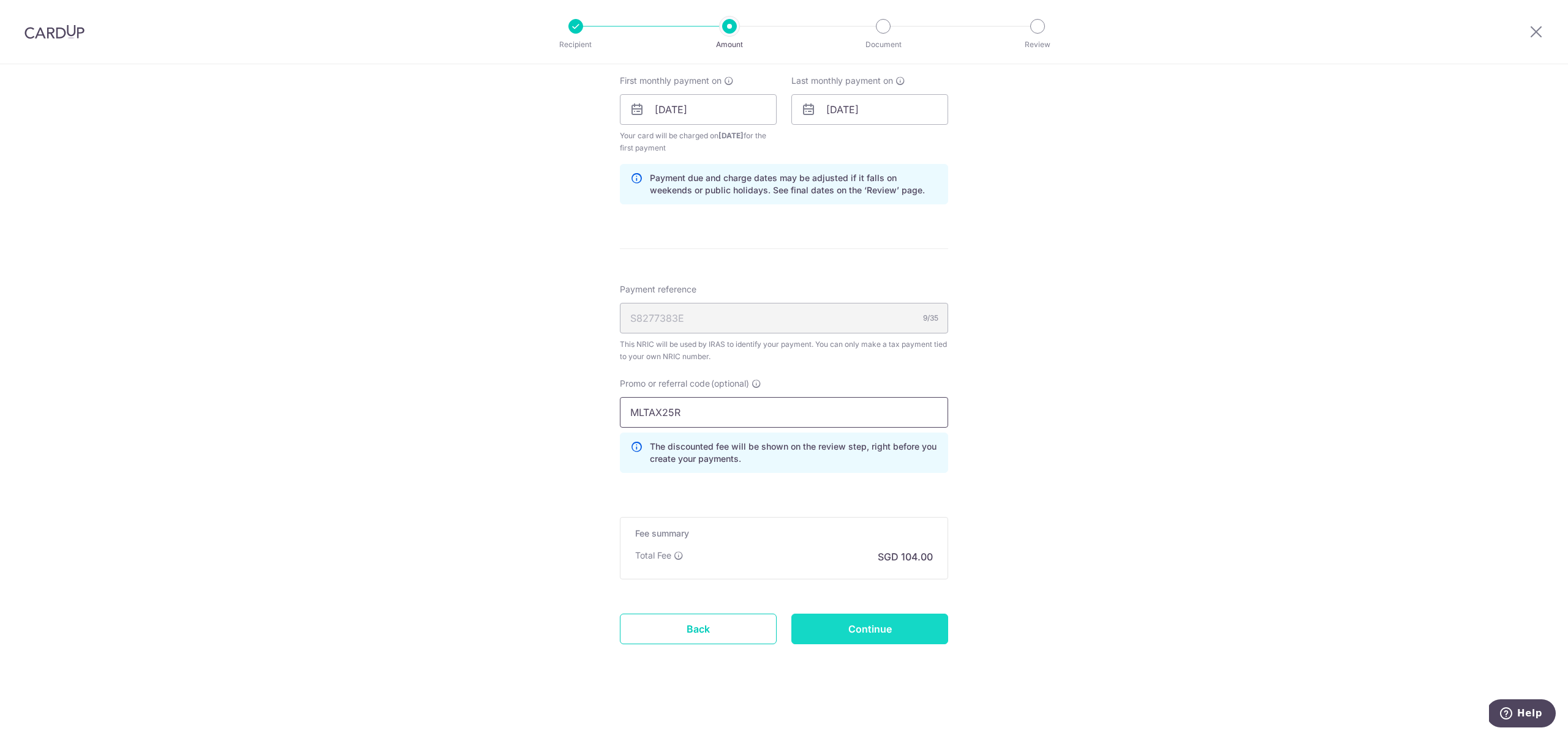
type input "MLTAX25R"
click at [886, 635] on input "Continue" at bounding box center [870, 629] width 157 height 30
type input "Create Schedule"
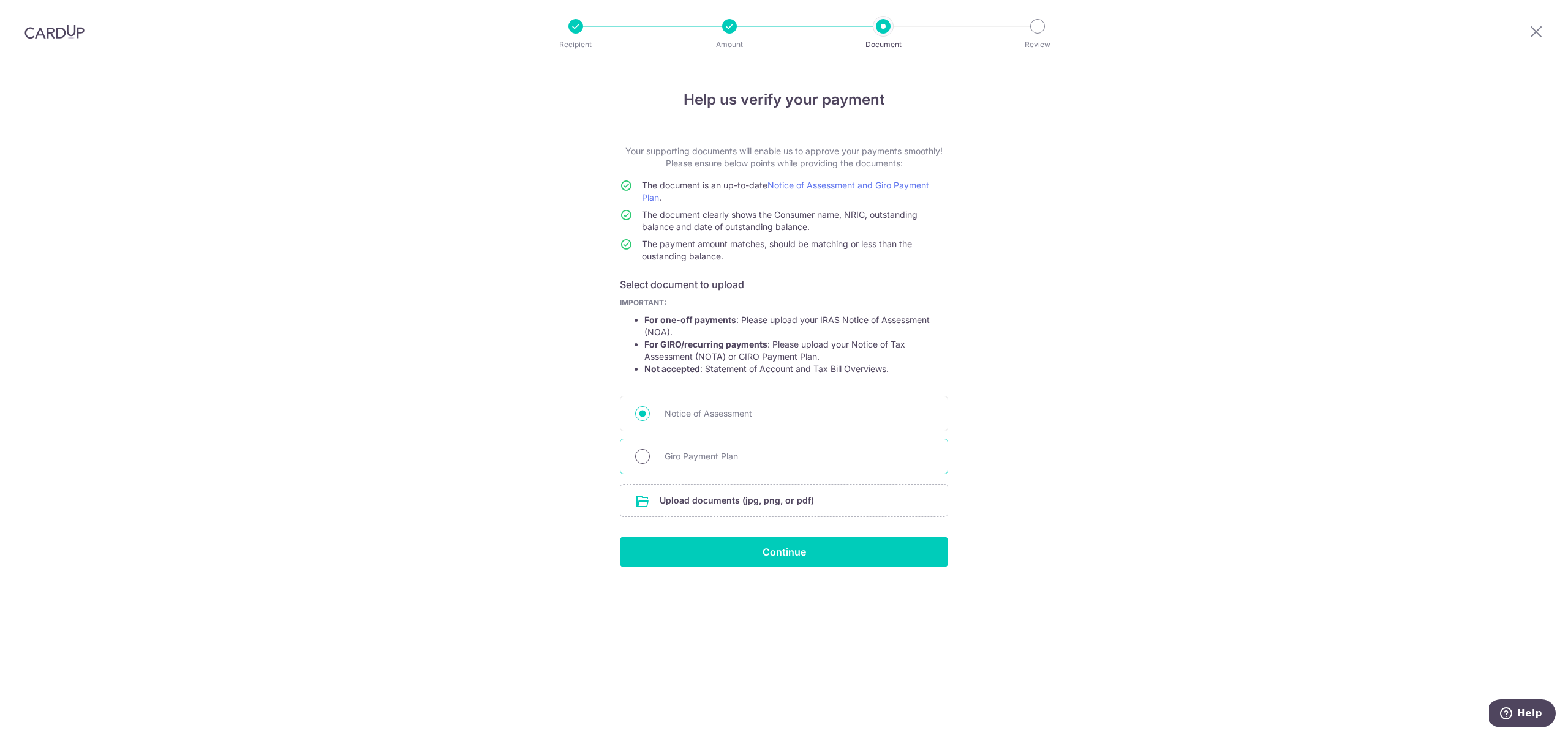
click at [643, 457] on input "Giro Payment Plan" at bounding box center [642, 456] width 14 height 14
radio input "true"
click at [766, 497] on input "file" at bounding box center [783, 500] width 327 height 31
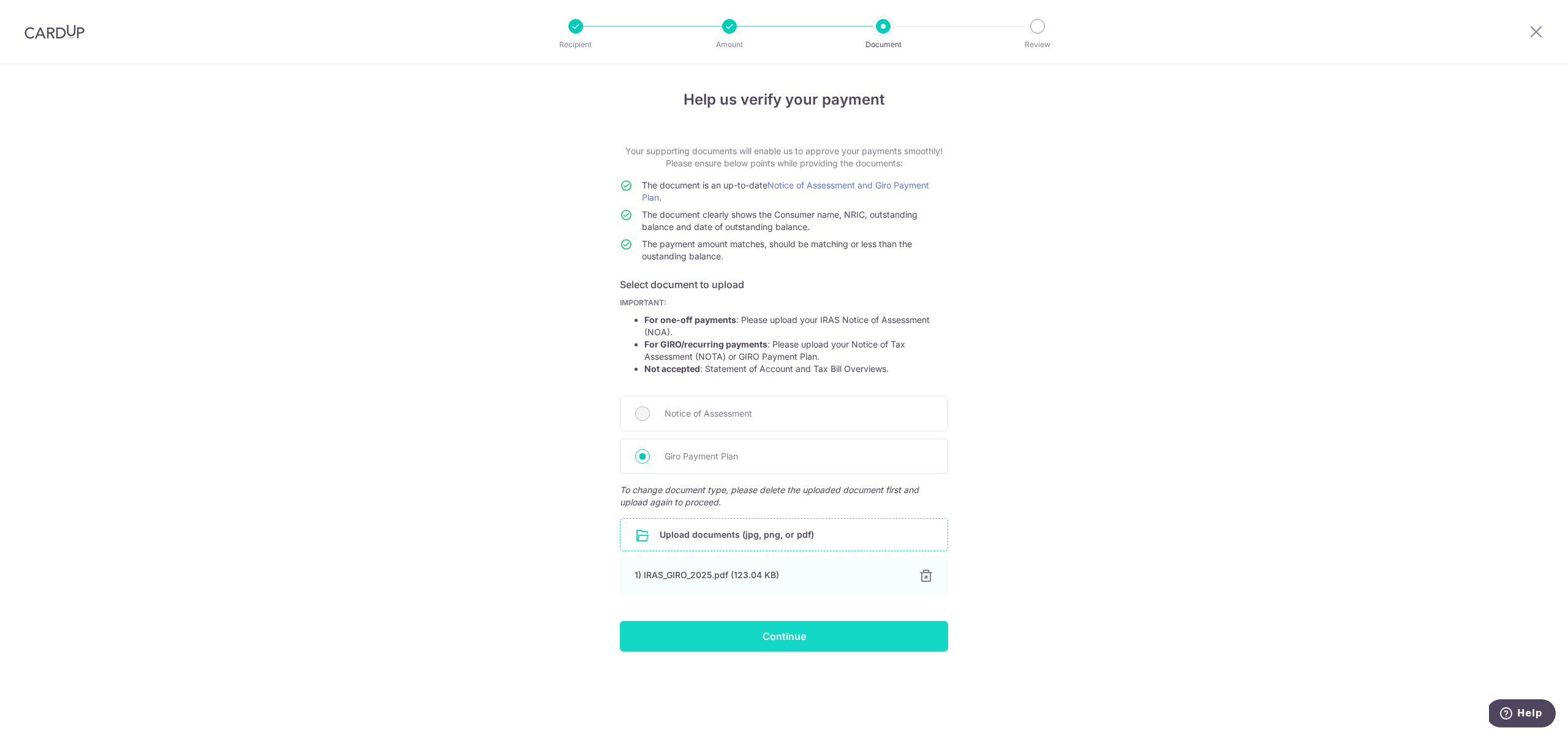
click at [833, 641] on input "Continue" at bounding box center [784, 636] width 329 height 30
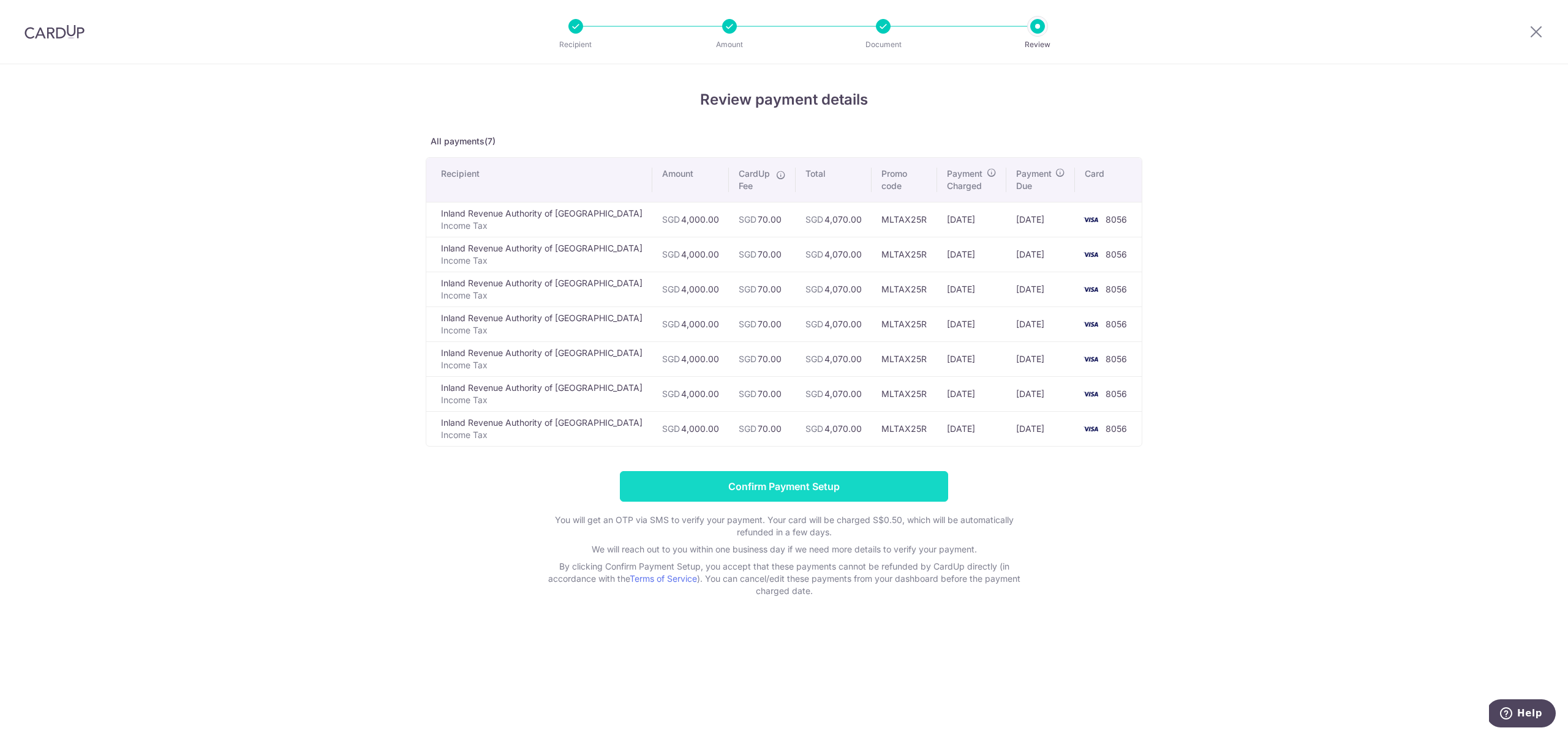
click at [899, 486] on input "Confirm Payment Setup" at bounding box center [784, 487] width 329 height 30
